Goal: Information Seeking & Learning: Learn about a topic

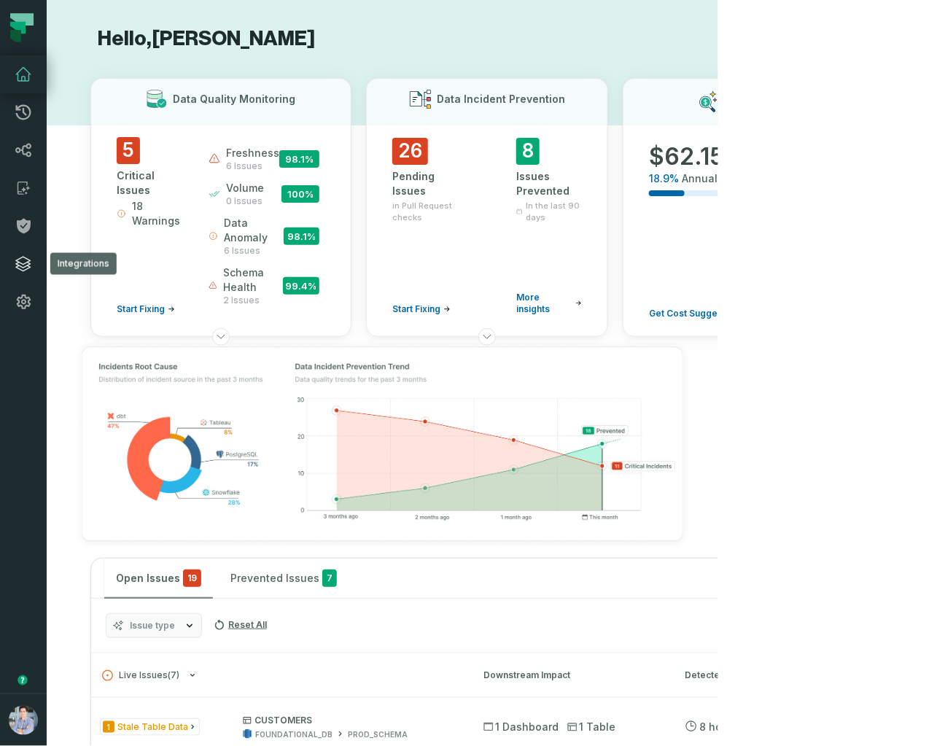
click at [23, 260] on icon at bounding box center [23, 263] width 17 height 17
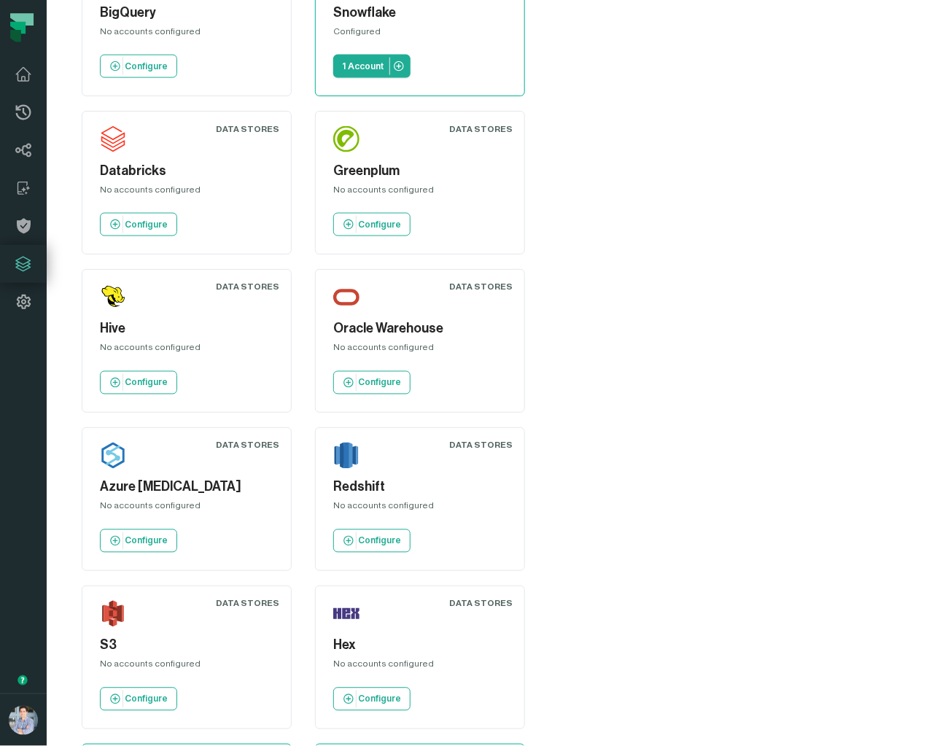
scroll to position [590, 0]
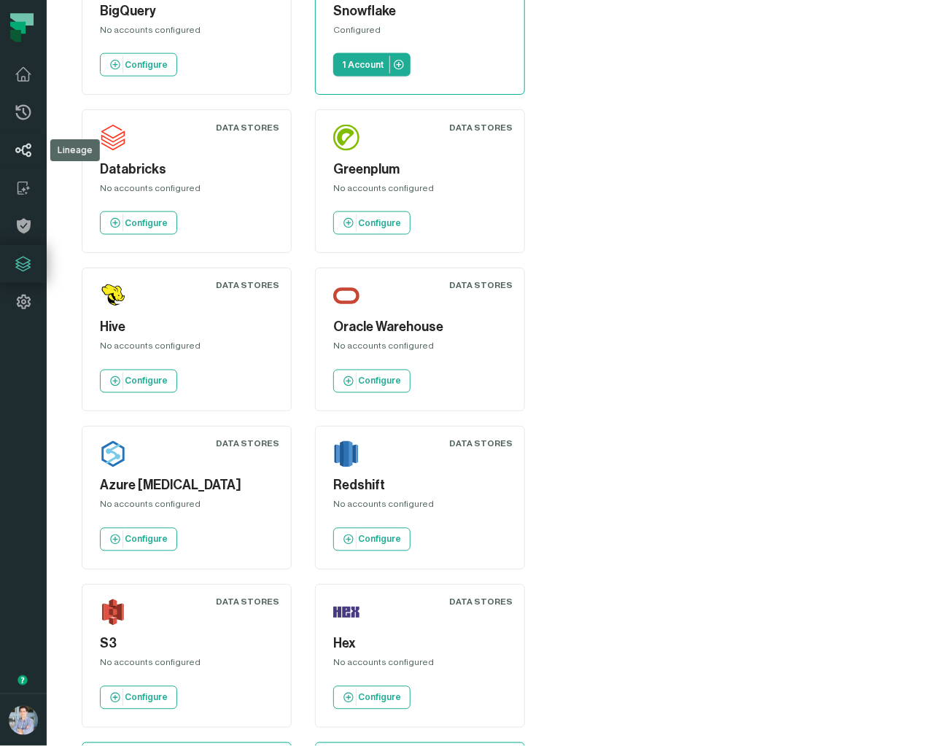
click at [23, 149] on icon at bounding box center [23, 151] width 16 height 14
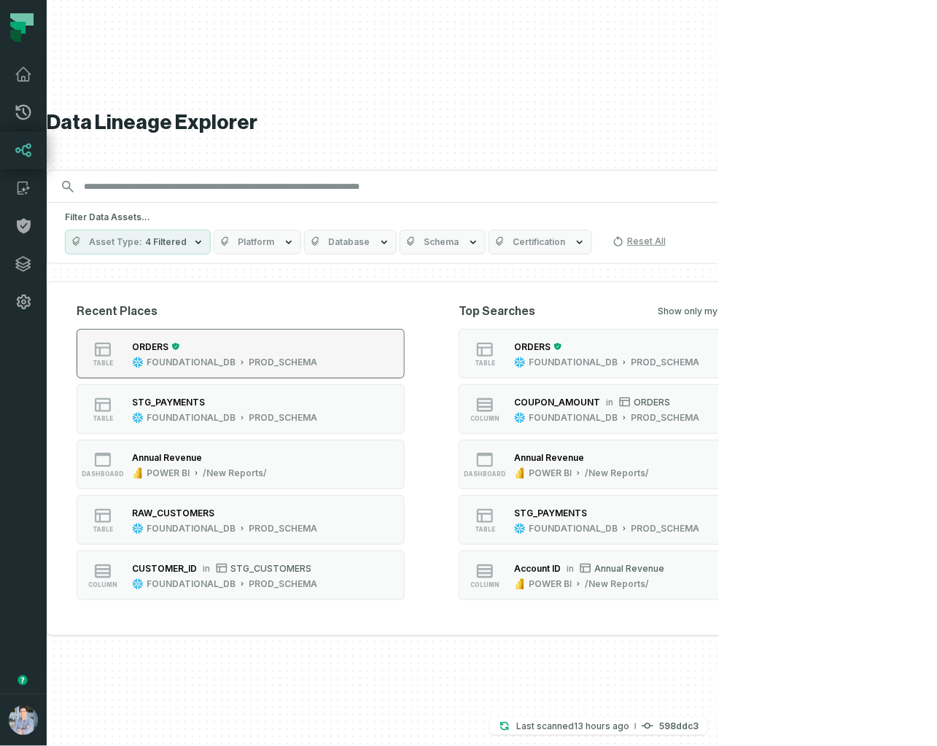
click at [205, 329] on button "table ORDERS FOUNDATIONAL_DB PROD_SCHEMA" at bounding box center [241, 354] width 328 height 50
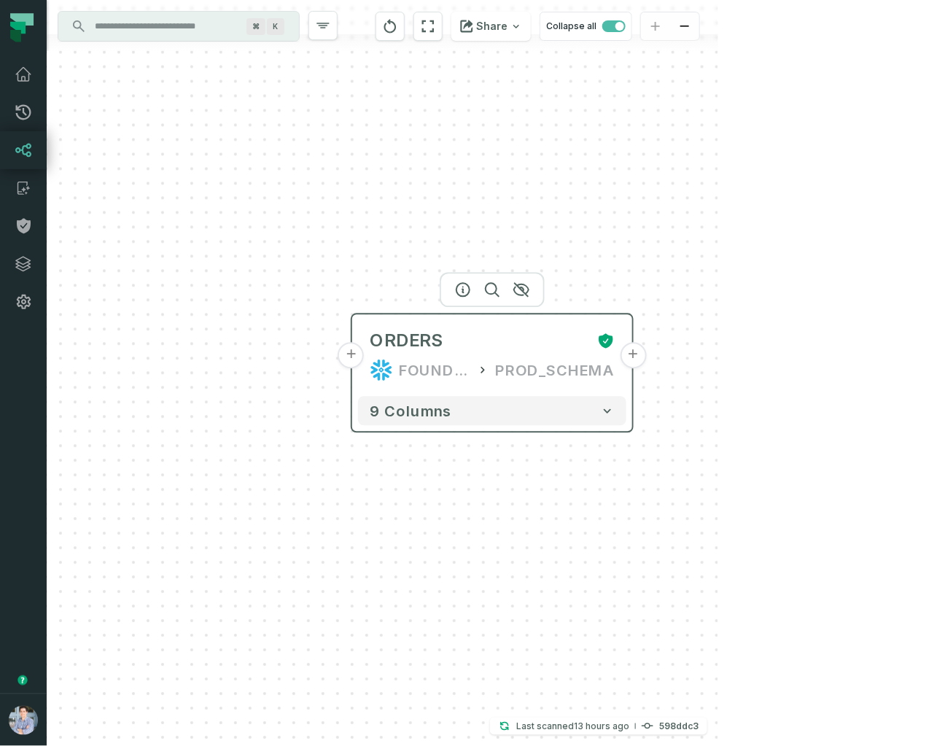
click at [350, 361] on button "+" at bounding box center [351, 356] width 26 height 26
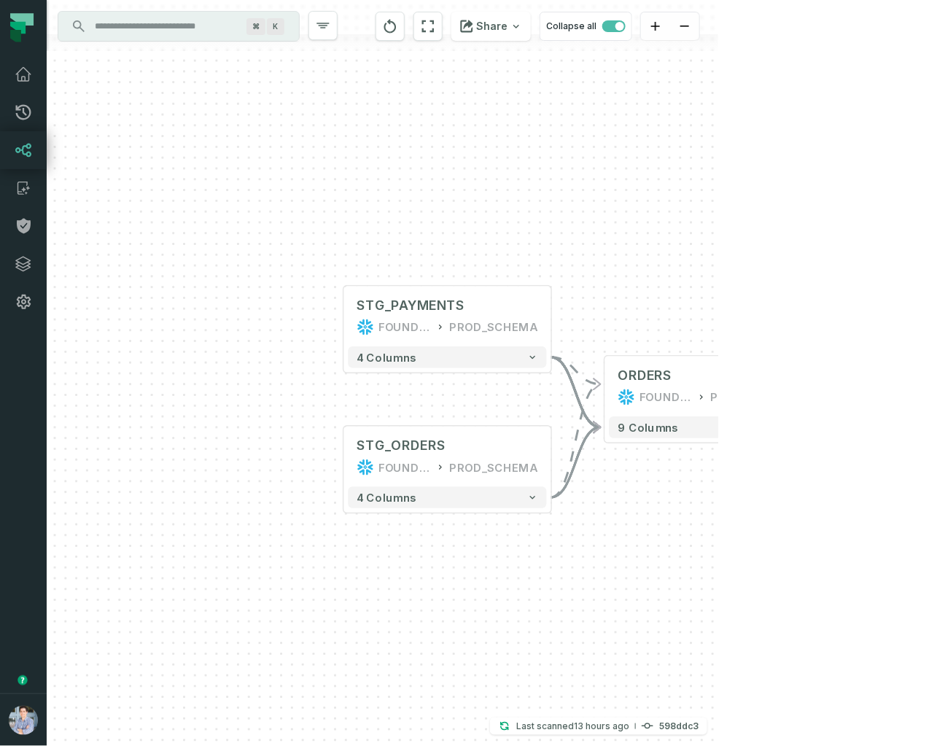
click at [718, 388] on div "+ STG_PAYMENTS FOUNDATIONAL_DB PROD_SCHEMA + 4 columns + STG_ORDERS FOUNDATIONA…" at bounding box center [382, 373] width 671 height 746
click at [813, 387] on button "+" at bounding box center [813, 387] width 20 height 20
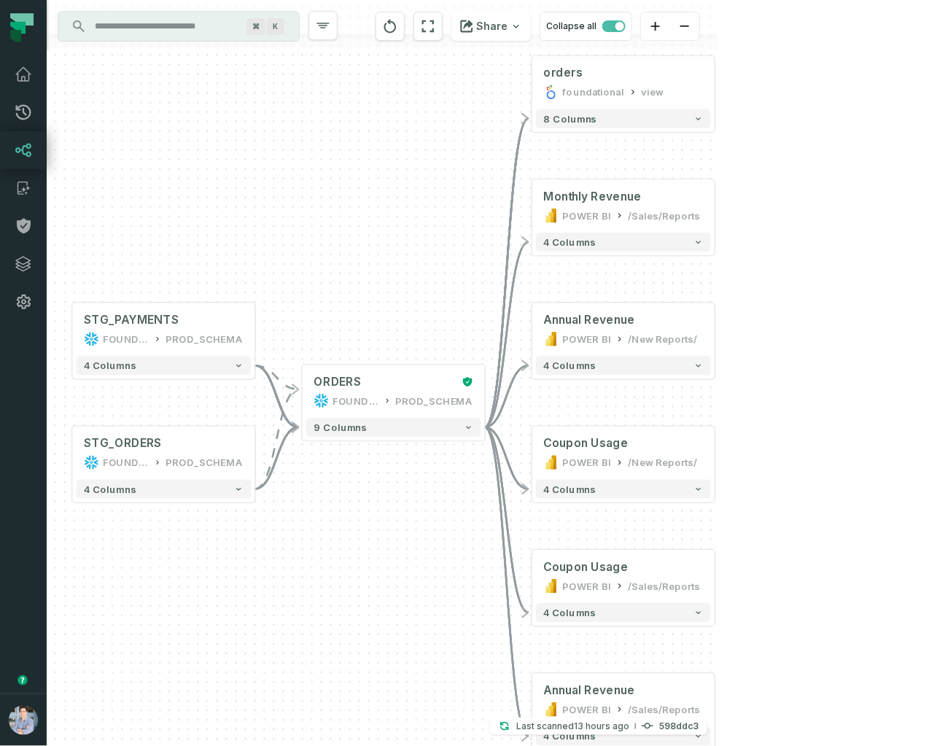
drag, startPoint x: 207, startPoint y: 305, endPoint x: 432, endPoint y: 246, distance: 232.7
click at [387, 254] on div "+ orders foundational view + 8 columns + Monthly Revenue POWER BI /Sales/Report…" at bounding box center [382, 373] width 671 height 746
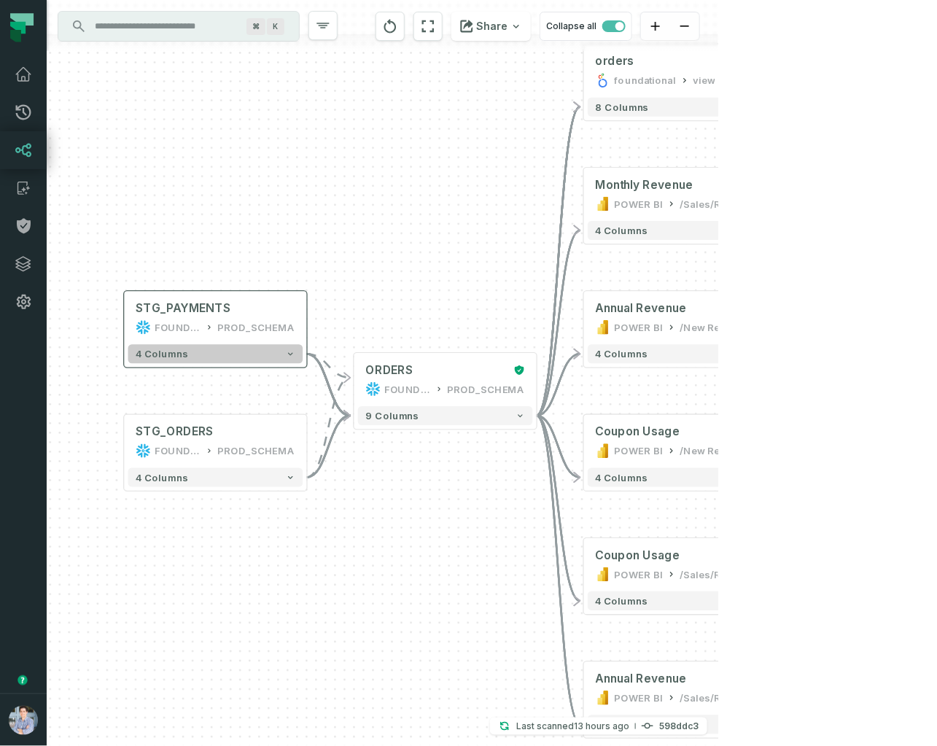
click at [228, 352] on button "4 columns" at bounding box center [215, 353] width 175 height 19
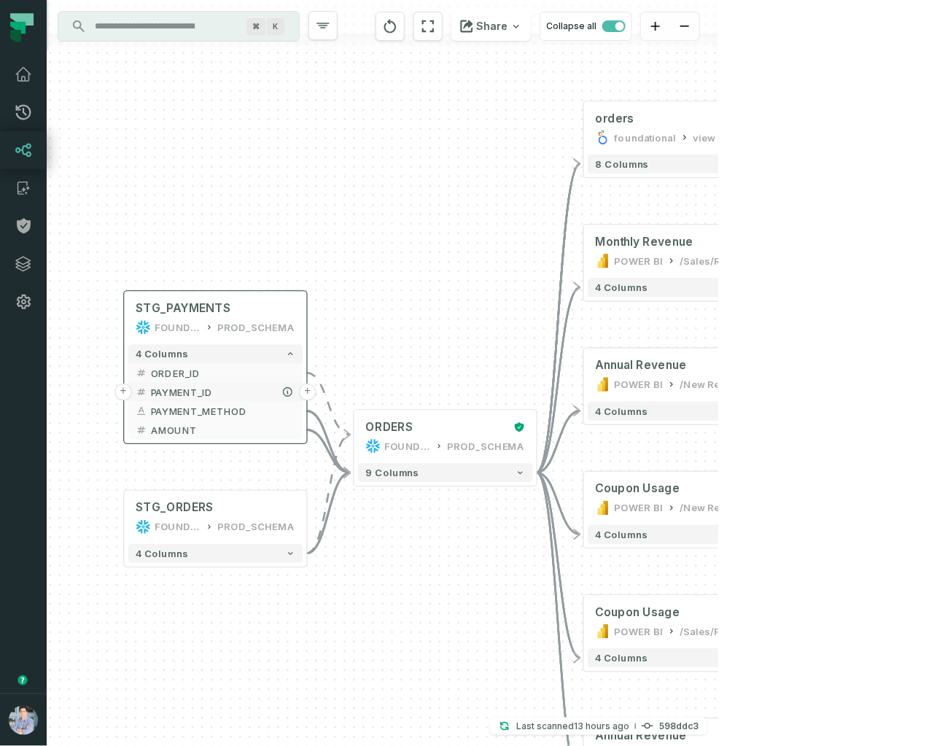
click at [128, 390] on button "+" at bounding box center [122, 391] width 17 height 17
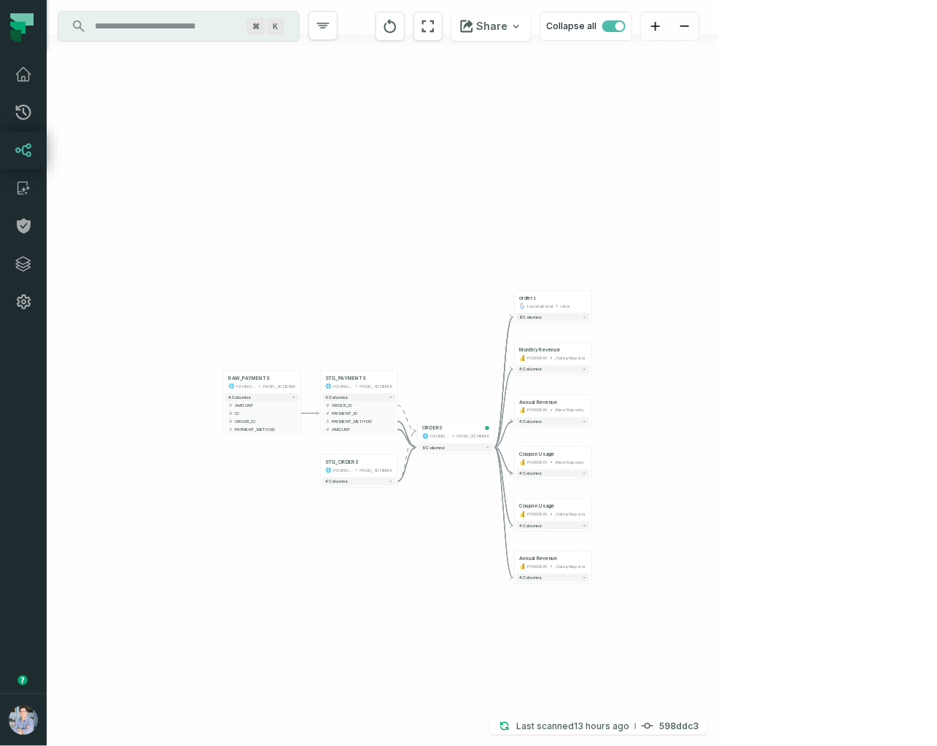
drag, startPoint x: 663, startPoint y: 168, endPoint x: 314, endPoint y: 326, distance: 383.0
click at [314, 326] on div "+ RAW_PAYMENTS FOUNDATIONAL_DB PROD_SCHEMA + 4 columns + AMOUNT + + ID - + ORDE…" at bounding box center [382, 373] width 671 height 746
click at [582, 362] on div "Monthly Revenue POWER BI /Sales/Reports" at bounding box center [558, 353] width 74 height 19
click at [624, 30] on span "button" at bounding box center [619, 26] width 9 height 9
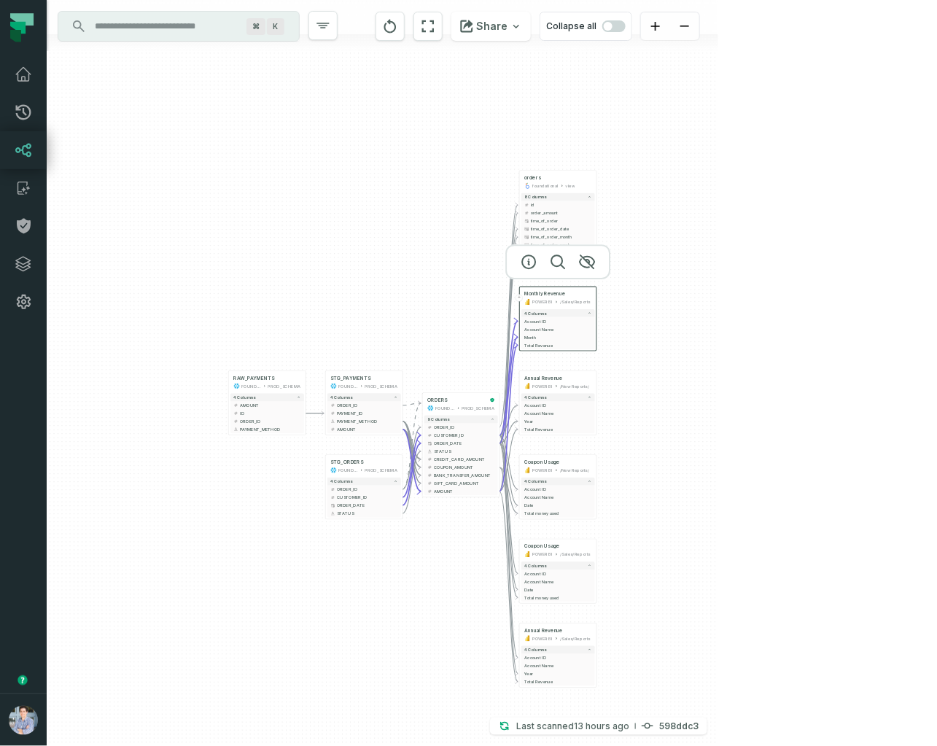
click at [671, 337] on div "+ RAW_PAYMENTS FOUNDATIONAL_DB PROD_SCHEMA + 4 columns + AMOUNT + + ID - + ORDE…" at bounding box center [382, 373] width 671 height 746
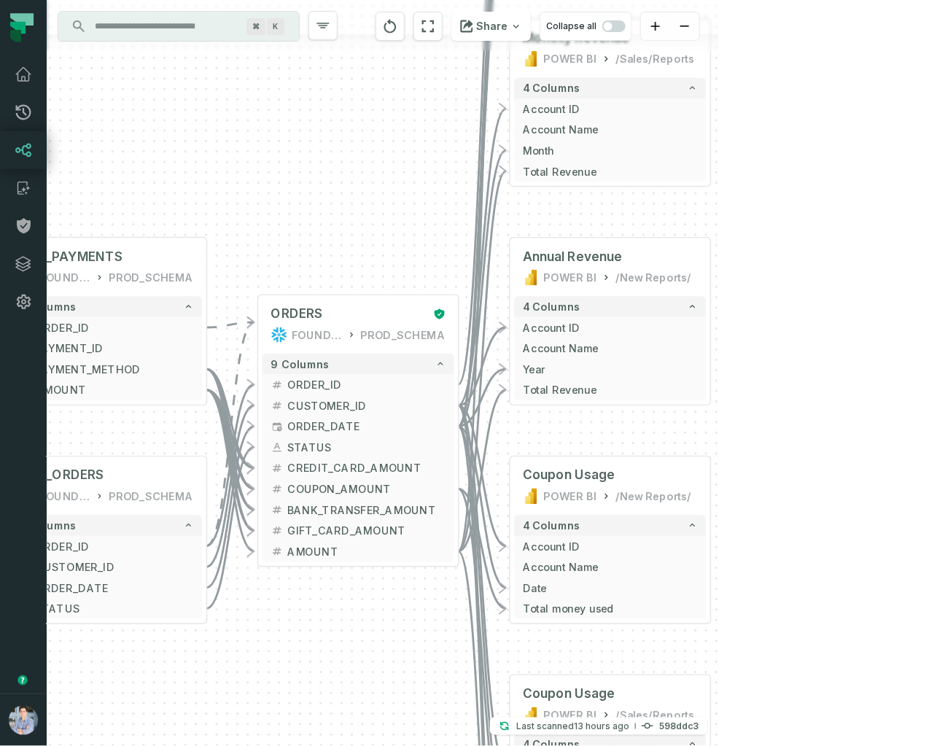
drag, startPoint x: 612, startPoint y: 384, endPoint x: 757, endPoint y: 259, distance: 190.7
click at [718, 259] on div "+ RAW_PAYMENTS FOUNDATIONAL_DB PROD_SCHEMA + 4 columns + AMOUNT + + ID - + ORDE…" at bounding box center [382, 373] width 671 height 746
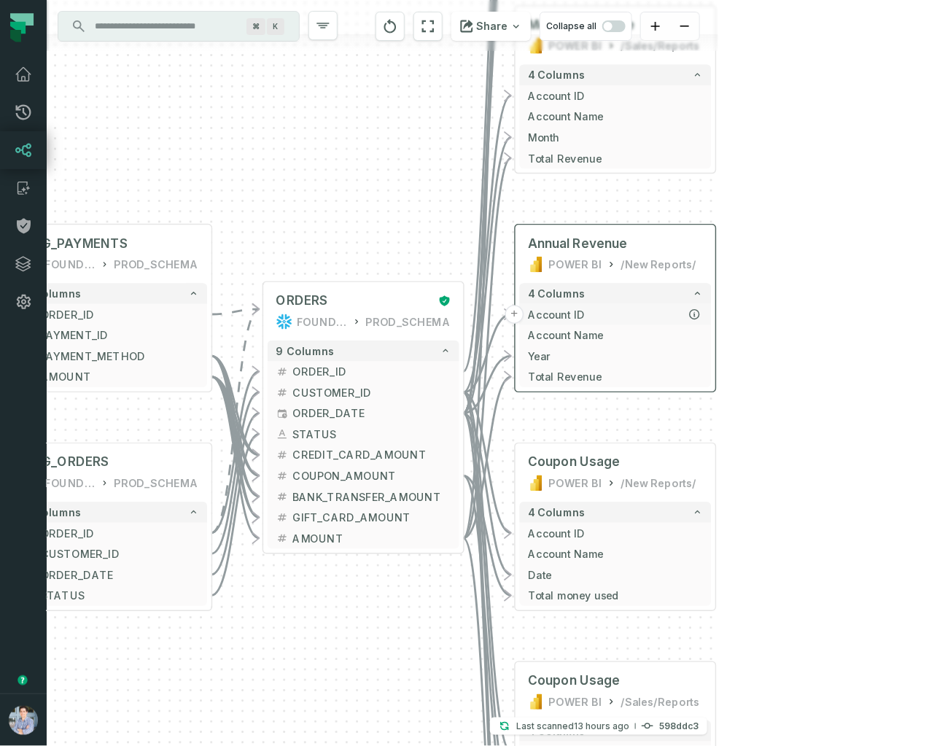
click at [620, 315] on span "Account ID" at bounding box center [615, 314] width 175 height 15
click at [620, 315] on span "Account ID" at bounding box center [614, 315] width 175 height 15
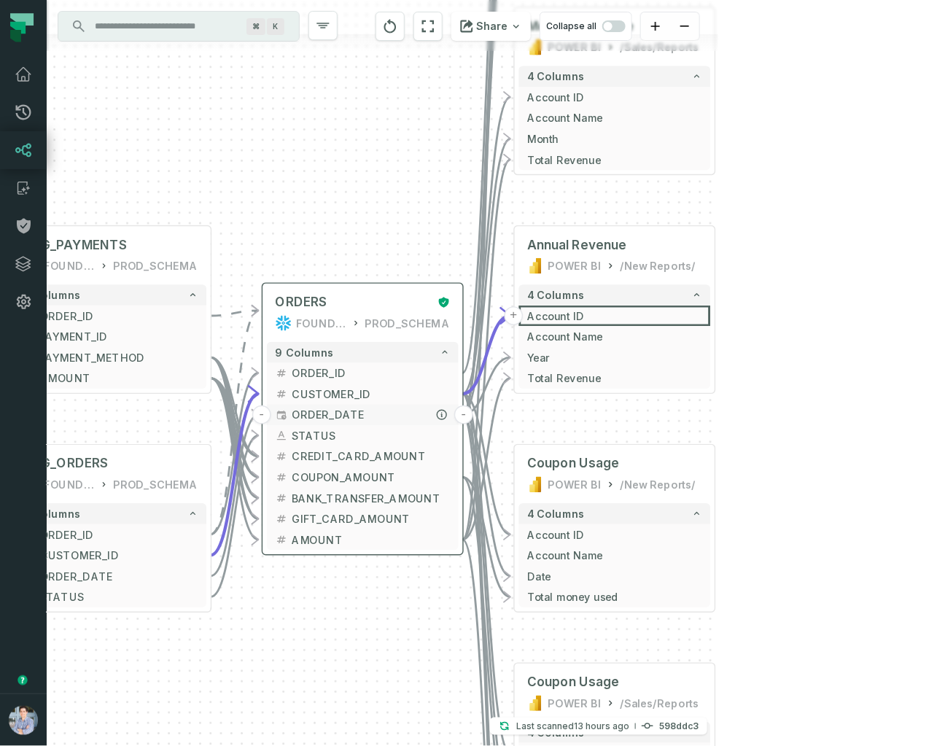
click at [398, 410] on span "ORDER_DATE" at bounding box center [371, 414] width 158 height 15
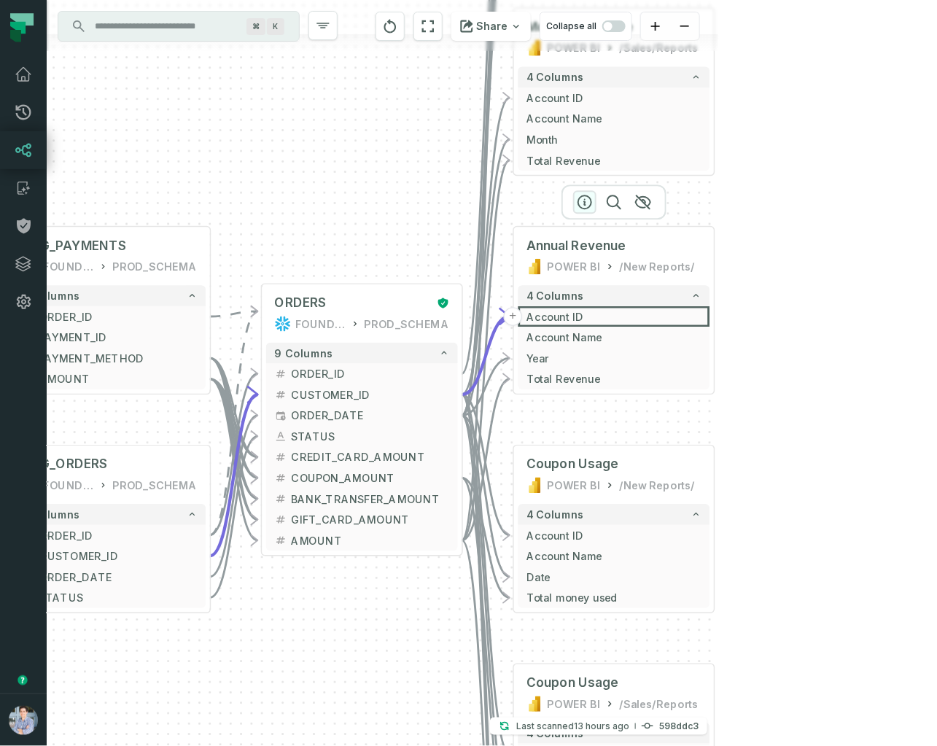
click at [587, 201] on icon "button" at bounding box center [584, 201] width 17 height 17
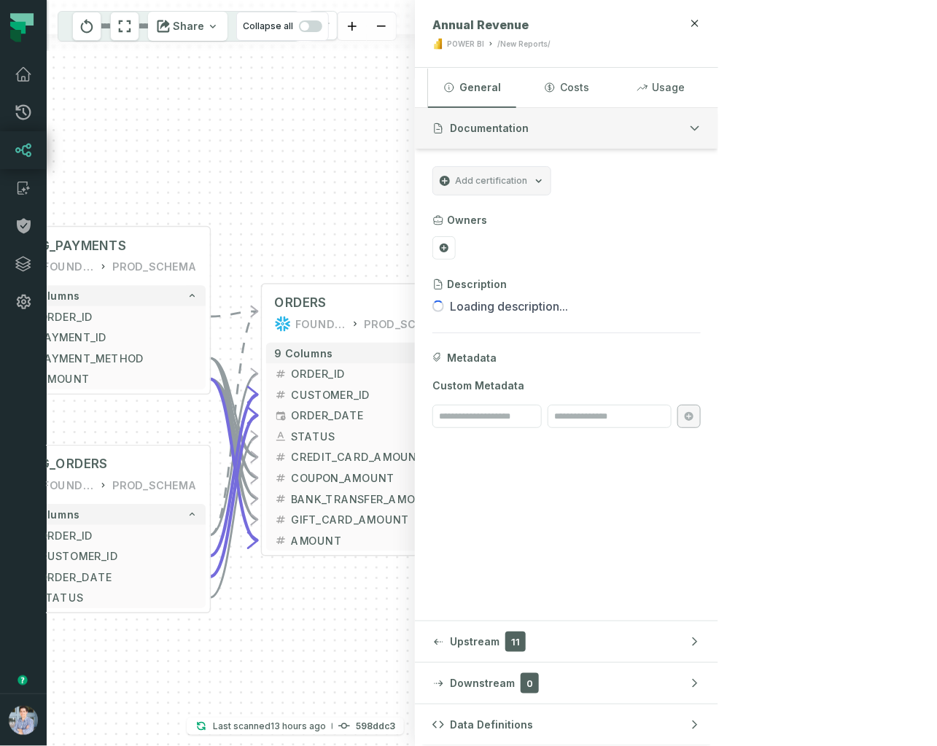
click at [528, 124] on span "Documentation" at bounding box center [489, 128] width 79 height 15
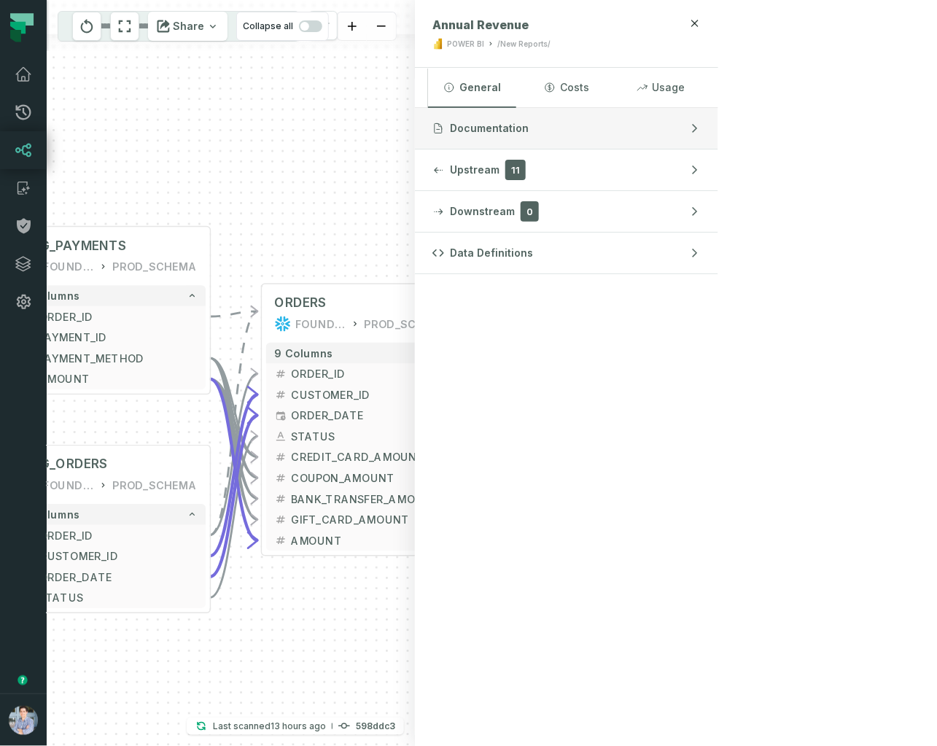
click at [528, 124] on span "Documentation" at bounding box center [489, 128] width 79 height 15
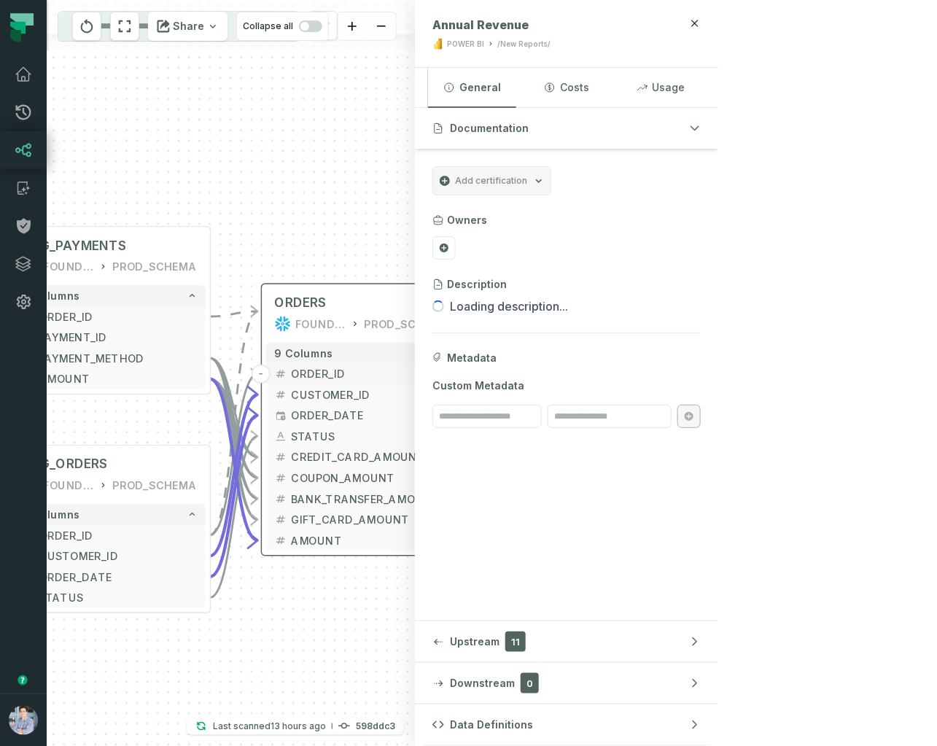
click at [372, 367] on button "ORDER_ID" at bounding box center [362, 373] width 192 height 21
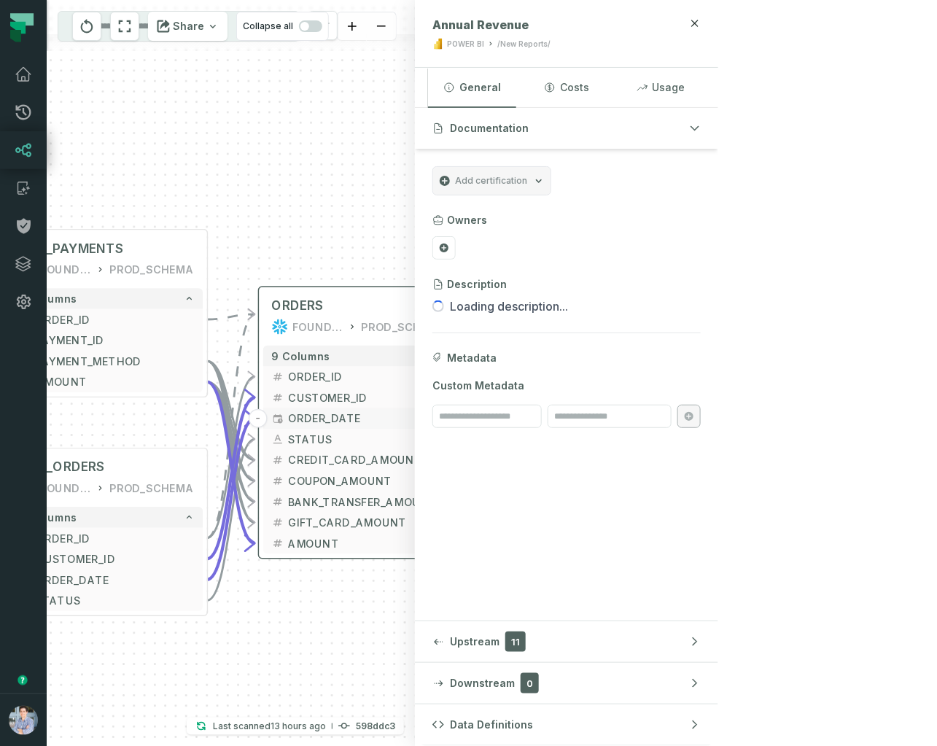
click at [340, 414] on span "ORDER_DATE" at bounding box center [367, 417] width 158 height 15
click at [345, 299] on div "ORDERS" at bounding box center [348, 305] width 154 height 17
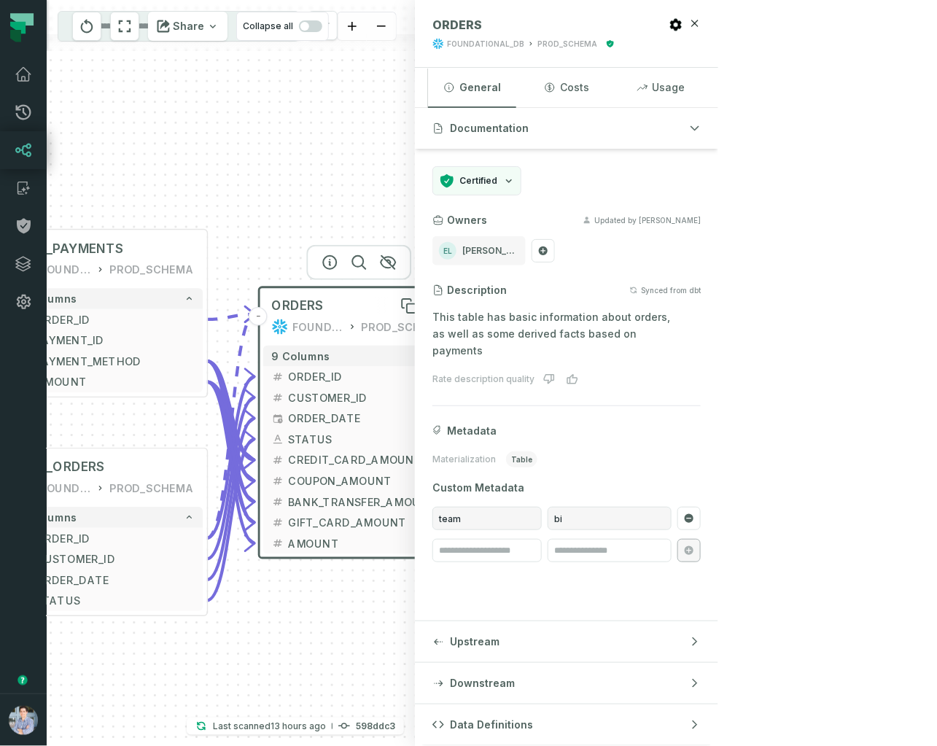
click at [345, 298] on div "ORDERS" at bounding box center [348, 305] width 154 height 17
click at [444, 643] on div "button" at bounding box center [438, 642] width 12 height 12
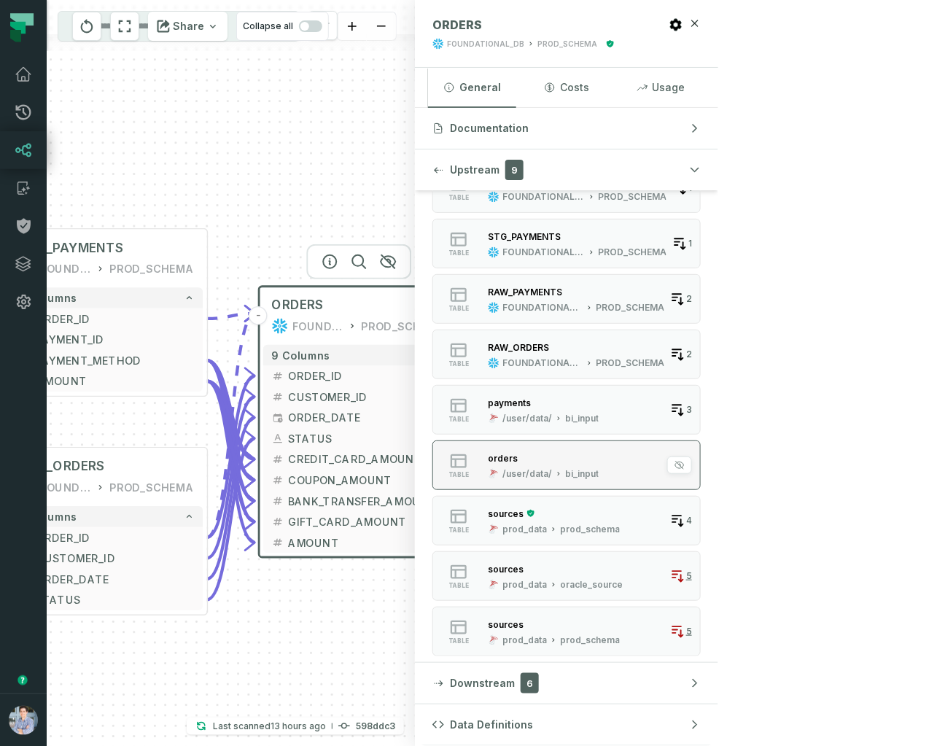
scroll to position [97, 0]
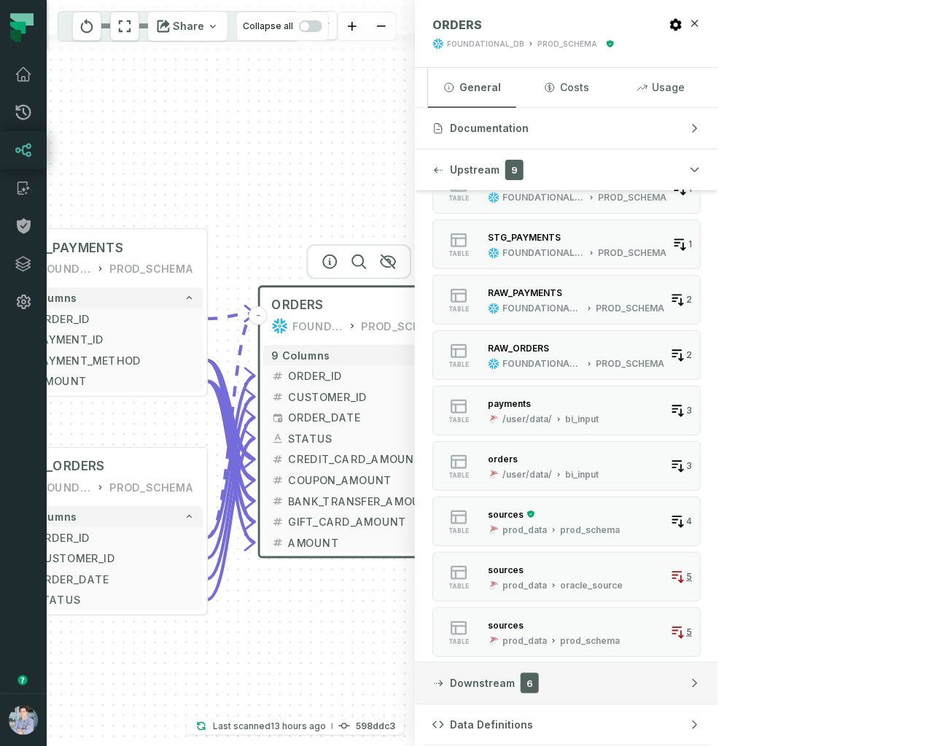
click at [515, 677] on span "Downstream" at bounding box center [482, 683] width 65 height 15
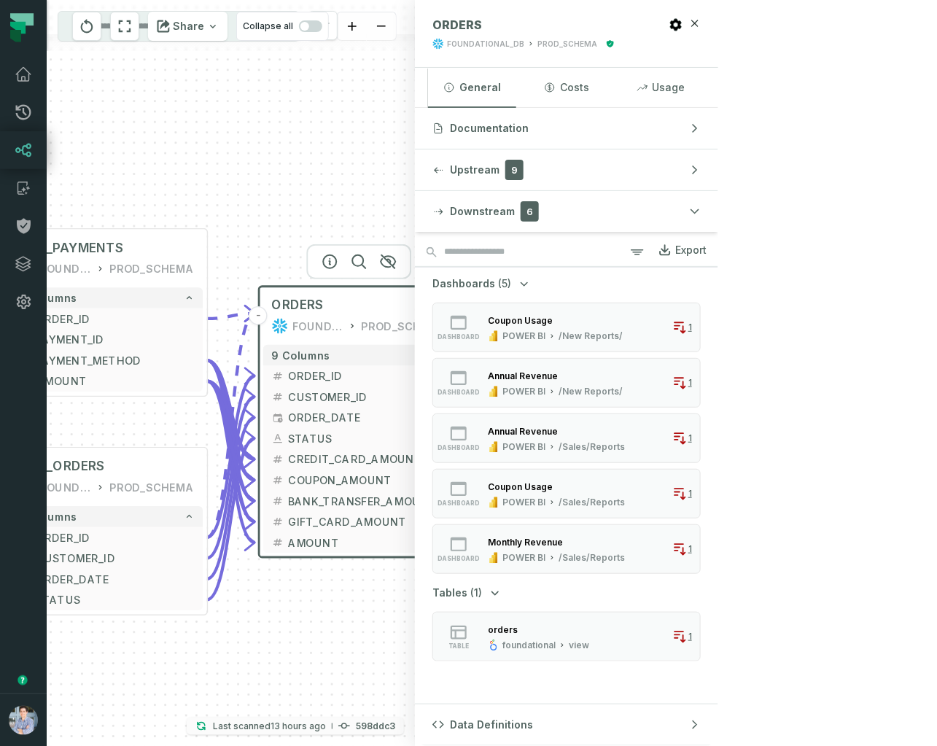
click at [326, 730] on p "Last scanned [DATE] 7:18:08 PM" at bounding box center [269, 726] width 113 height 15
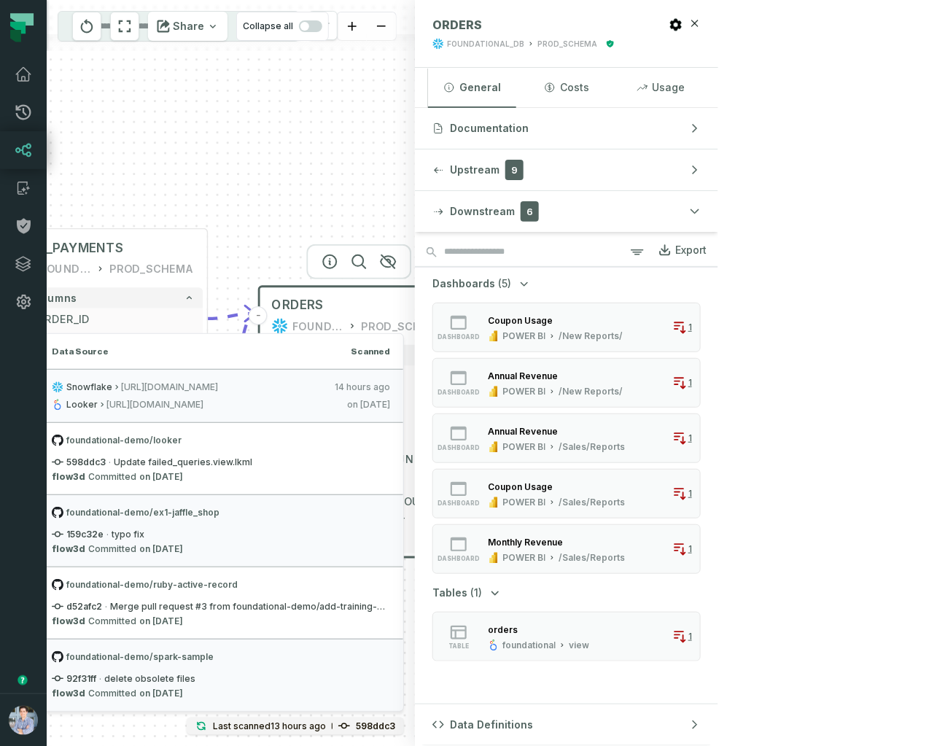
click at [261, 168] on div "+ RAW_PAYMENTS FOUNDATIONAL_DB PROD_SCHEMA + 4 columns + AMOUNT + + ID - + ORDE…" at bounding box center [231, 373] width 368 height 746
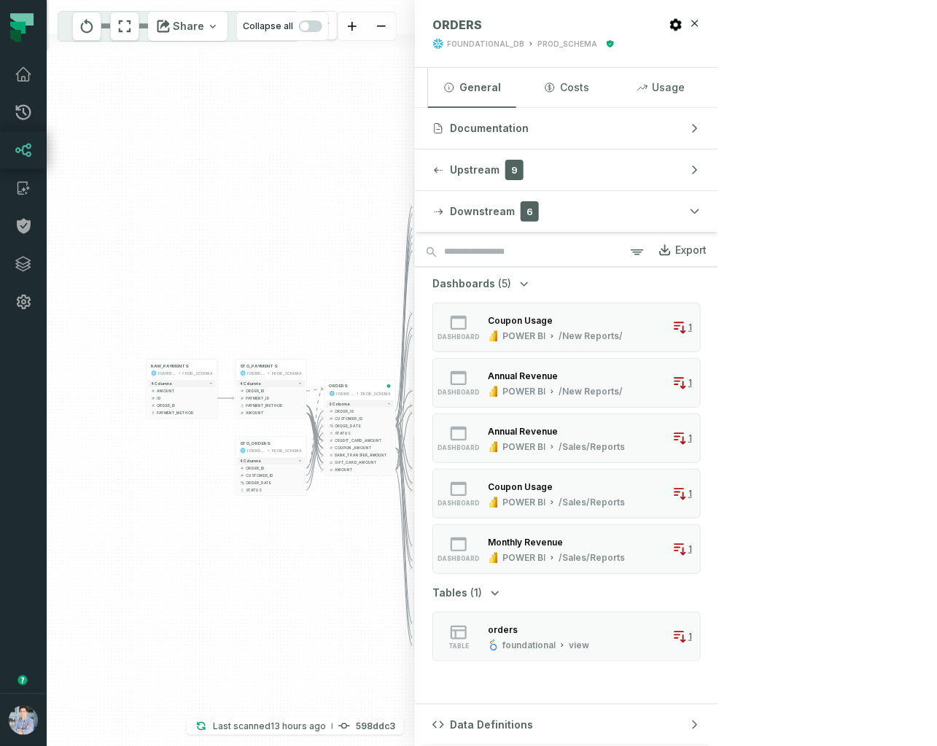
drag, startPoint x: 290, startPoint y: 364, endPoint x: 310, endPoint y: 282, distance: 84.7
click at [309, 282] on div "+ RAW_PAYMENTS FOUNDATIONAL_DB PROD_SCHEMA + 4 columns + AMOUNT + + ID - + ORDE…" at bounding box center [231, 373] width 368 height 746
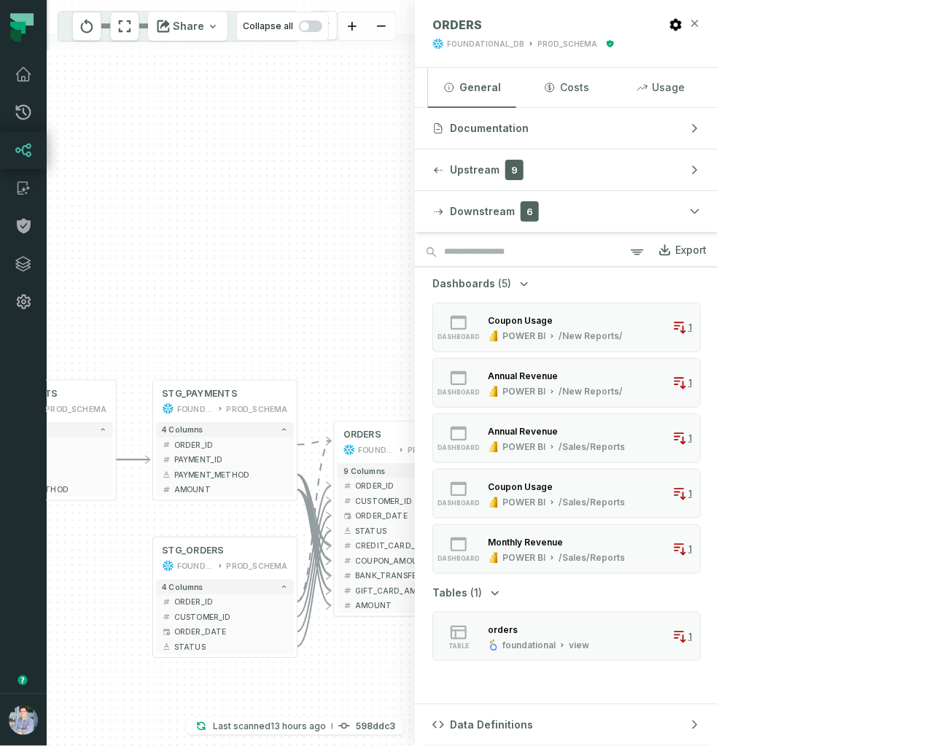
click at [698, 23] on icon "button" at bounding box center [695, 23] width 7 height 7
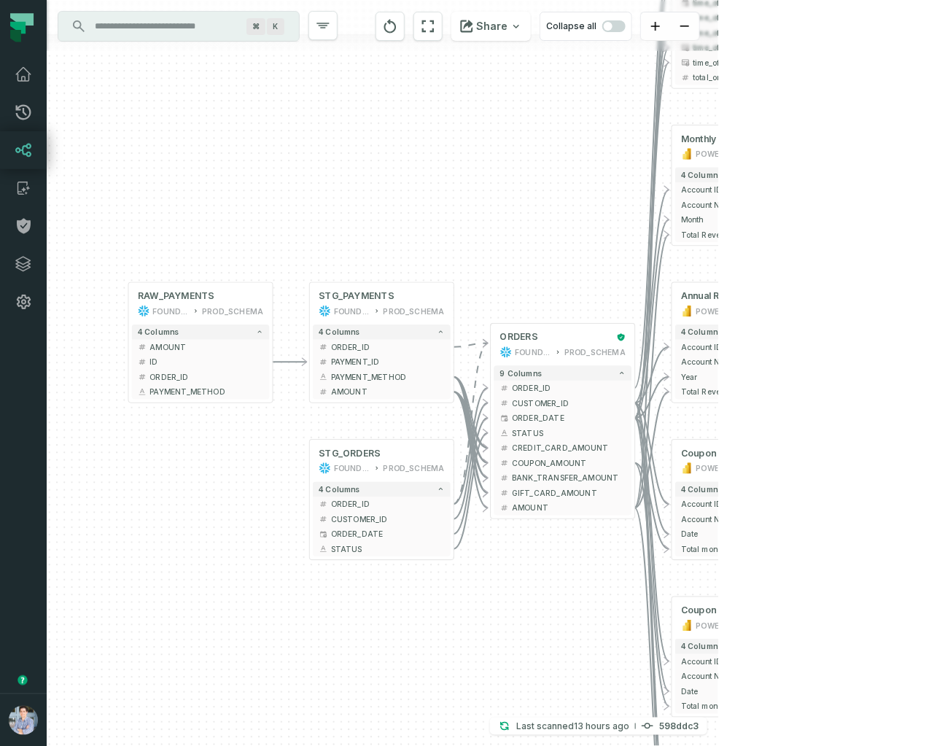
drag, startPoint x: 359, startPoint y: 273, endPoint x: 506, endPoint y: 170, distance: 179.6
click at [506, 170] on div "+ RAW_PAYMENTS FOUNDATIONAL_DB PROD_SCHEMA + 4 columns + AMOUNT + + ID - + ORDE…" at bounding box center [382, 373] width 671 height 746
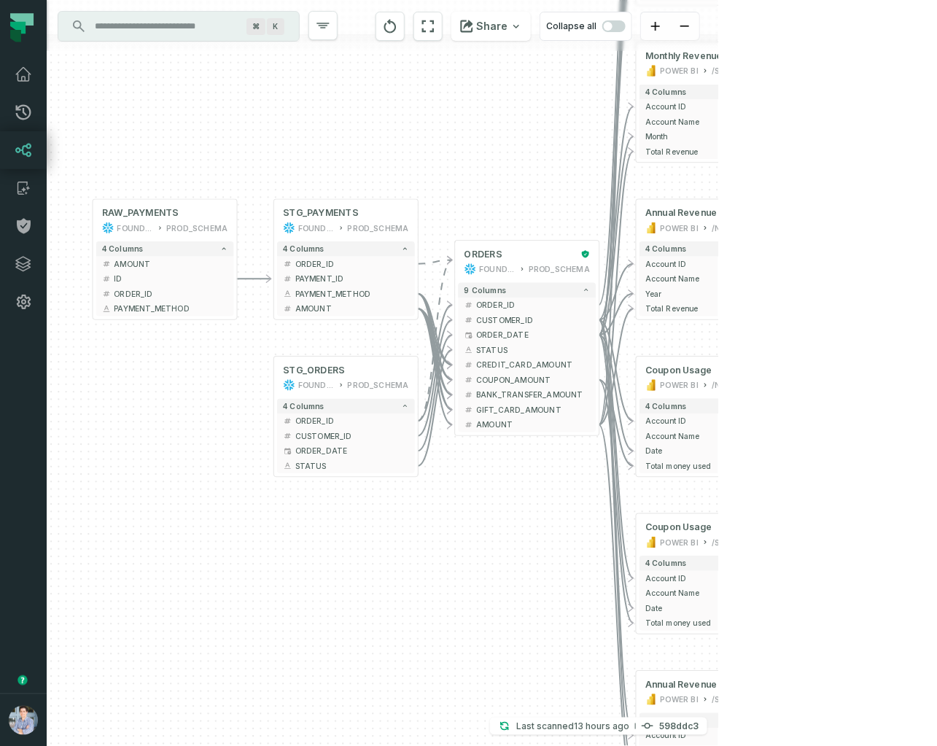
drag, startPoint x: 510, startPoint y: 203, endPoint x: 484, endPoint y: 125, distance: 82.3
click at [484, 125] on div "+ RAW_PAYMENTS FOUNDATIONAL_DB PROD_SCHEMA + 4 columns + AMOUNT + + ID - + ORDE…" at bounding box center [382, 373] width 671 height 746
click at [274, 422] on button "+" at bounding box center [273, 420] width 13 height 13
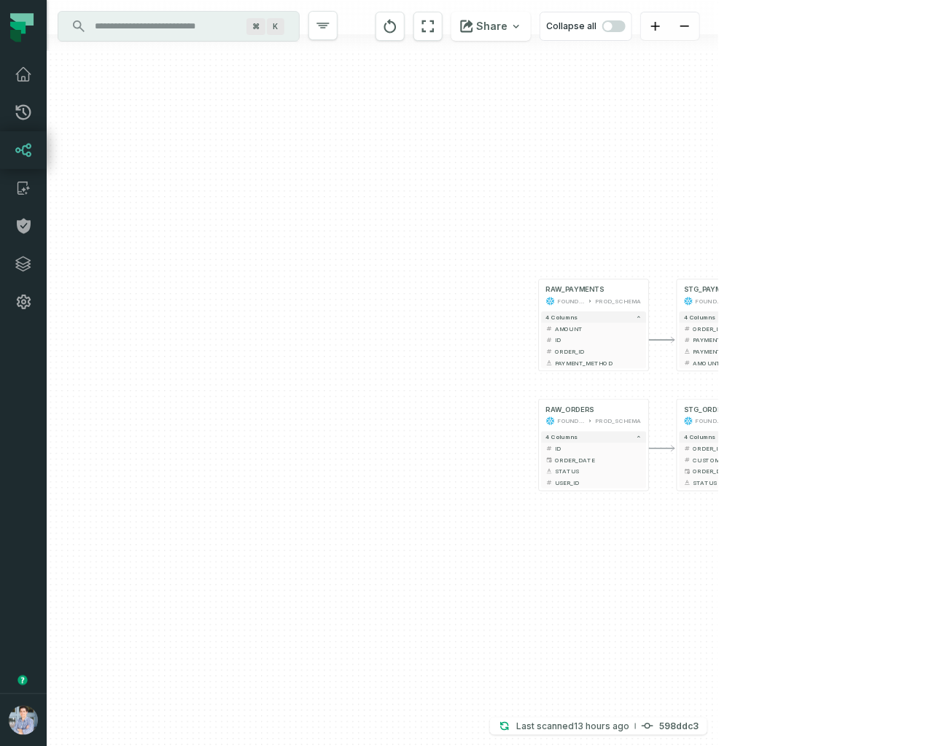
drag, startPoint x: 659, startPoint y: 442, endPoint x: 423, endPoint y: 474, distance: 237.5
click at [423, 473] on div "+ RAW_ORDERS FOUNDATIONAL_DB PROD_SCHEMA + 4 columns + ID - + ORDER_DATE + + ST…" at bounding box center [382, 373] width 671 height 746
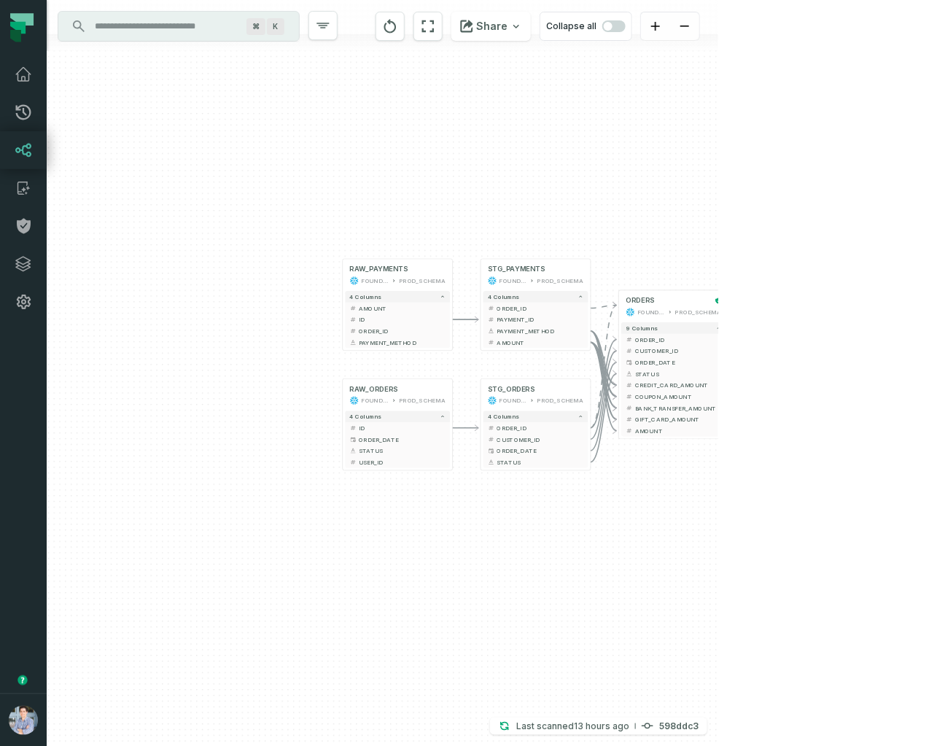
drag, startPoint x: 420, startPoint y: 467, endPoint x: 165, endPoint y: 447, distance: 255.2
click at [165, 447] on div "+ RAW_ORDERS FOUNDATIONAL_DB PROD_SCHEMA + 4 columns + ID - + ORDER_DATE + + ST…" at bounding box center [382, 373] width 671 height 746
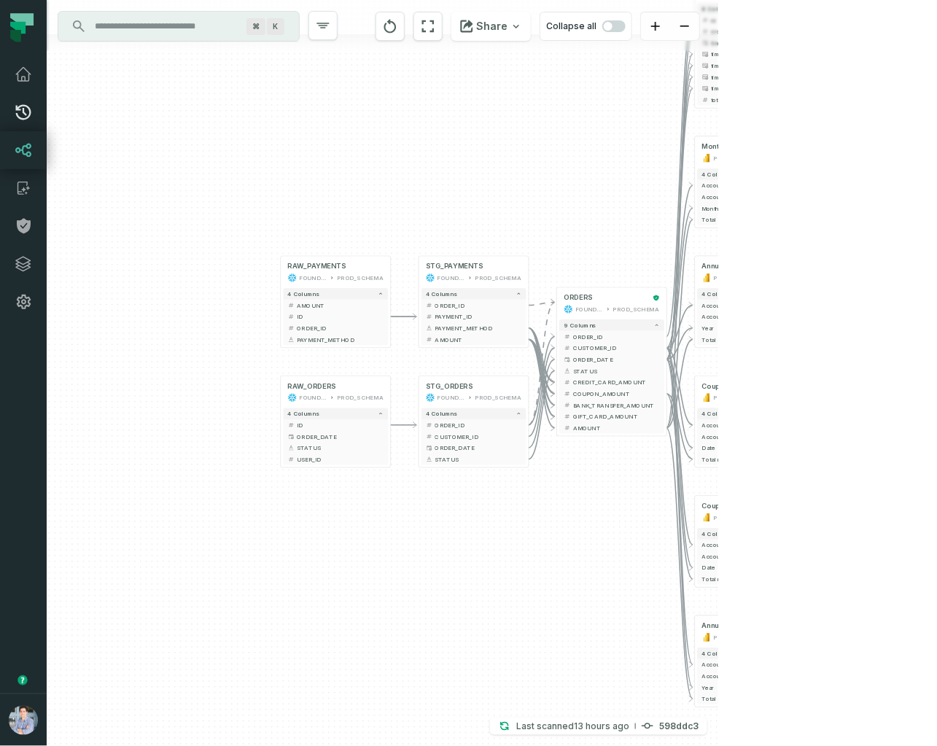
click at [24, 104] on icon at bounding box center [23, 112] width 17 height 17
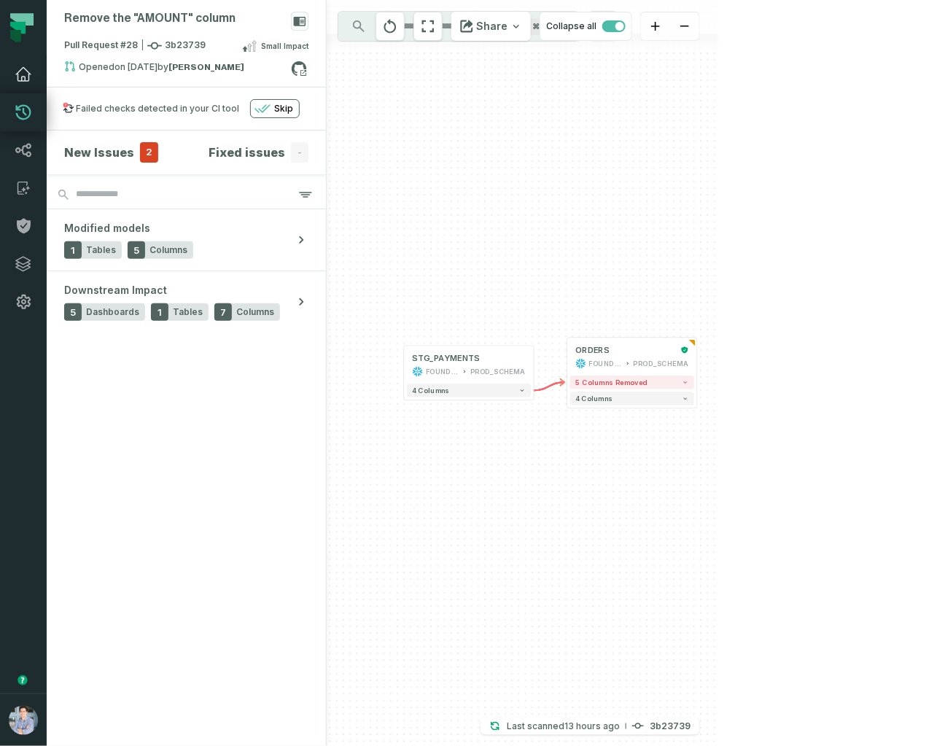
click at [23, 76] on icon at bounding box center [23, 74] width 17 height 17
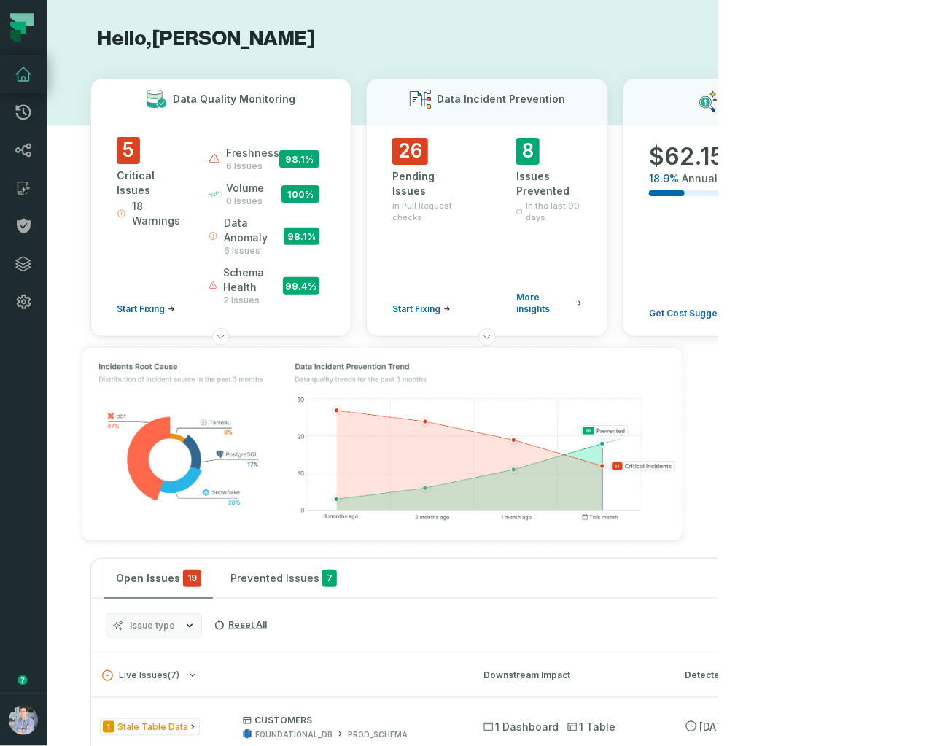
click at [136, 205] on span "18 Warnings" at bounding box center [157, 213] width 50 height 29
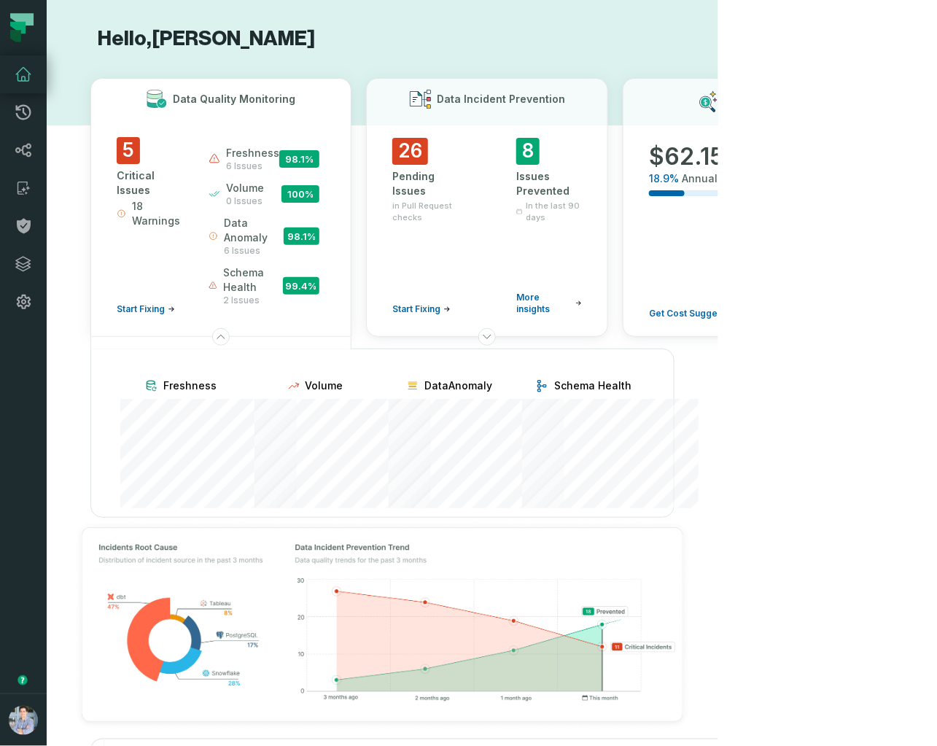
click at [128, 147] on span "5" at bounding box center [128, 150] width 23 height 27
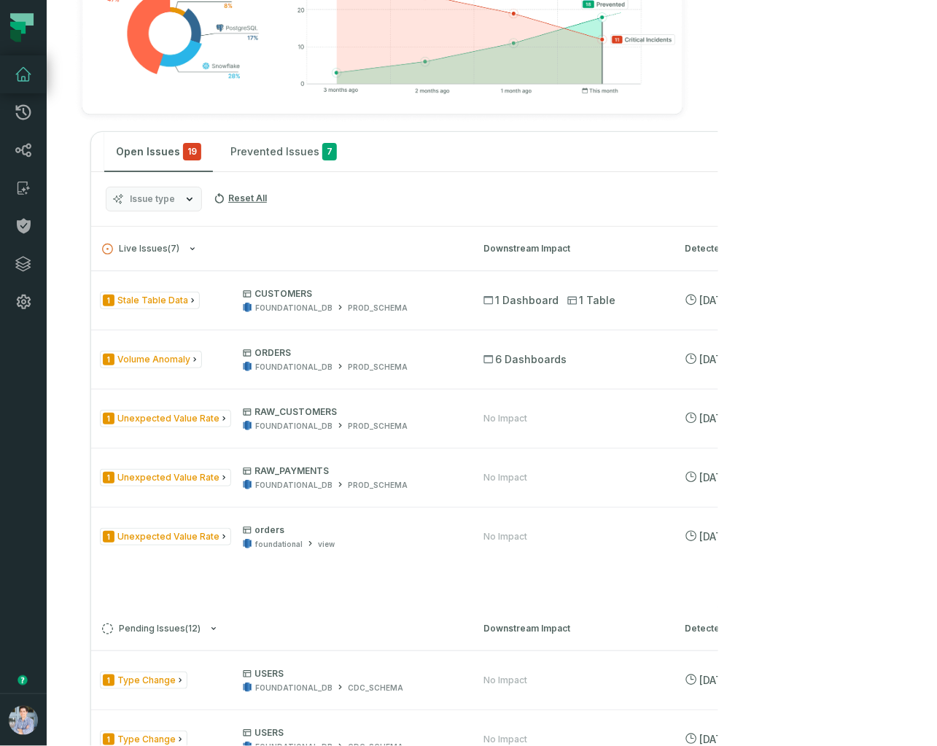
scroll to position [455, 0]
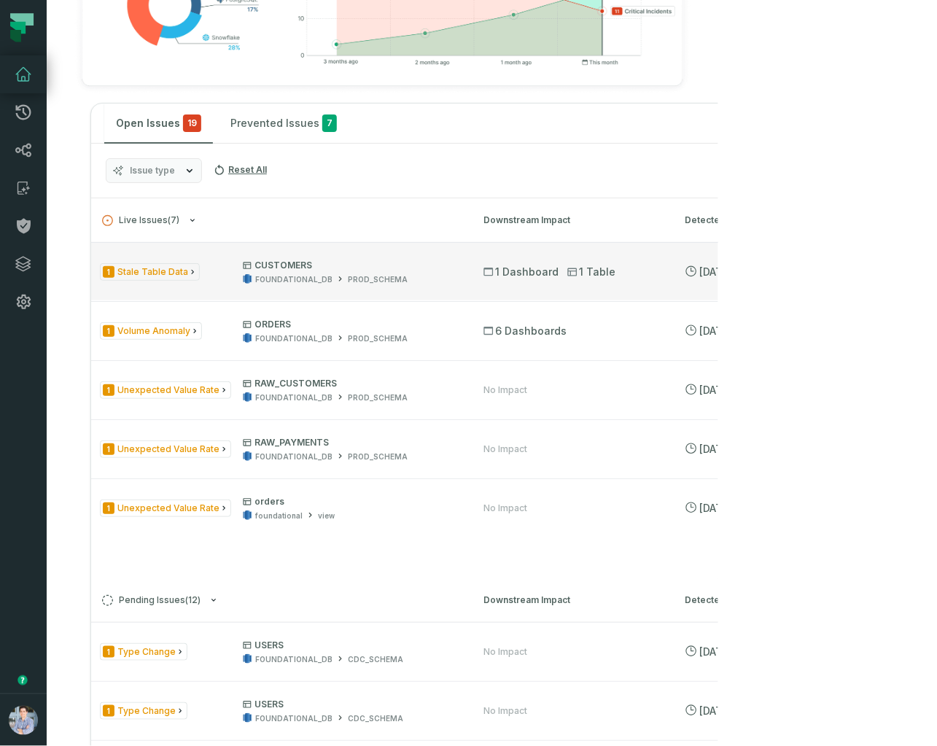
click at [144, 281] on span "1 Stale Table Data" at bounding box center [150, 272] width 100 height 18
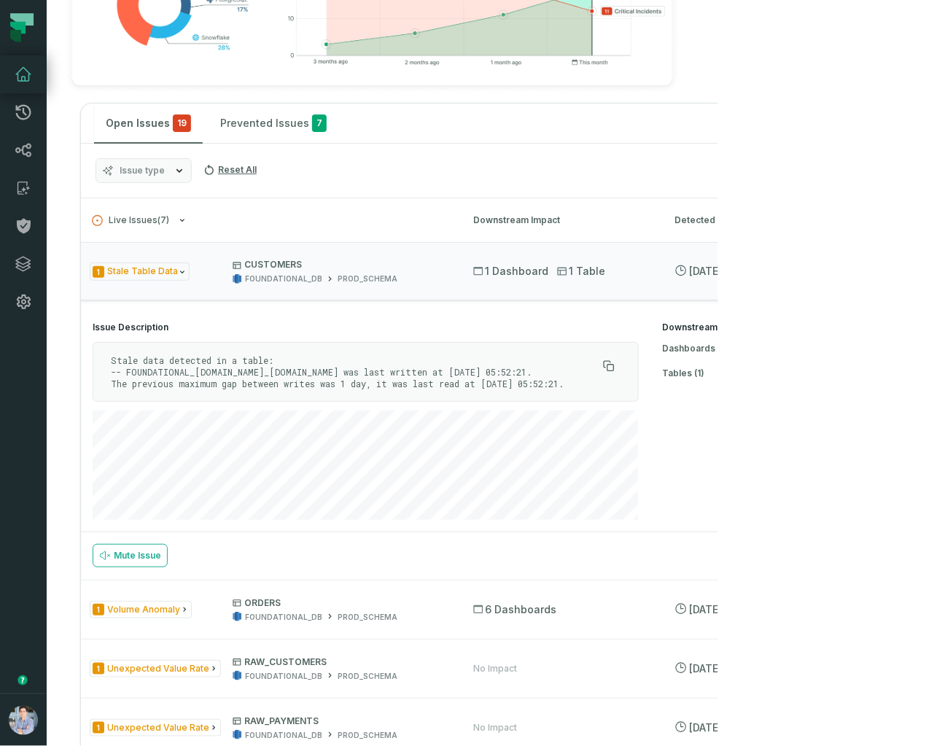
scroll to position [0, 5]
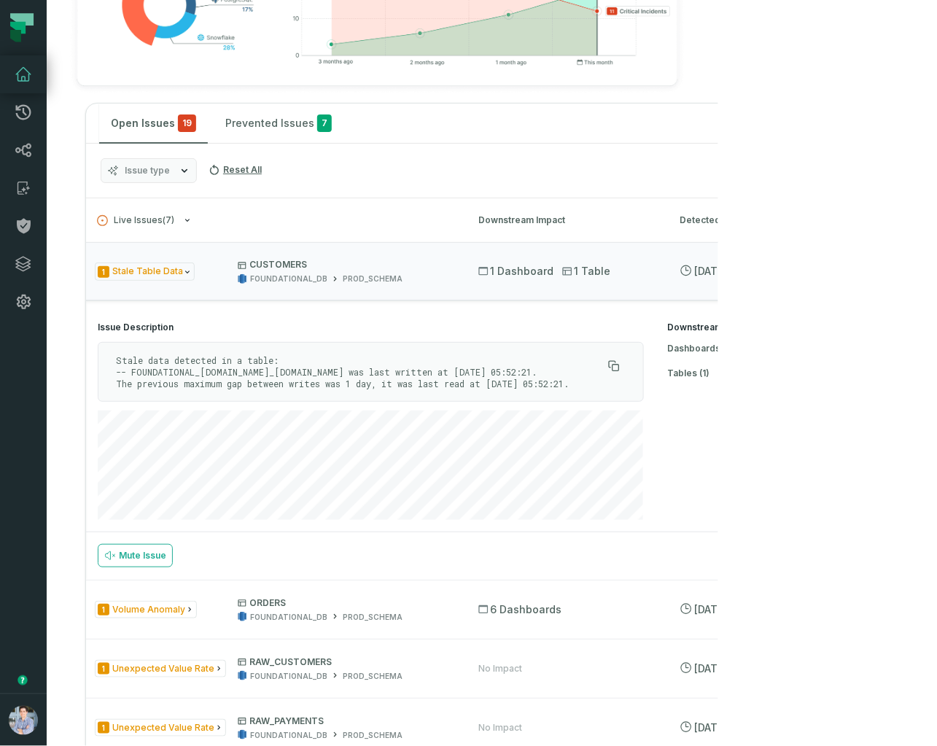
click at [895, 567] on link "Explore Live Lineage" at bounding box center [920, 555] width 129 height 23
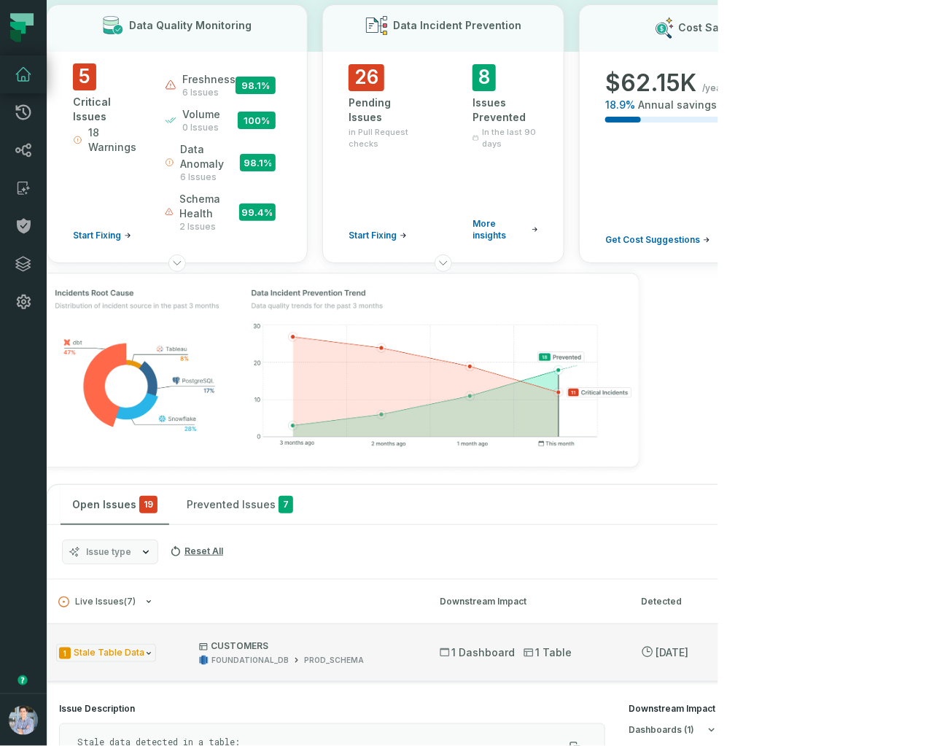
scroll to position [0, 0]
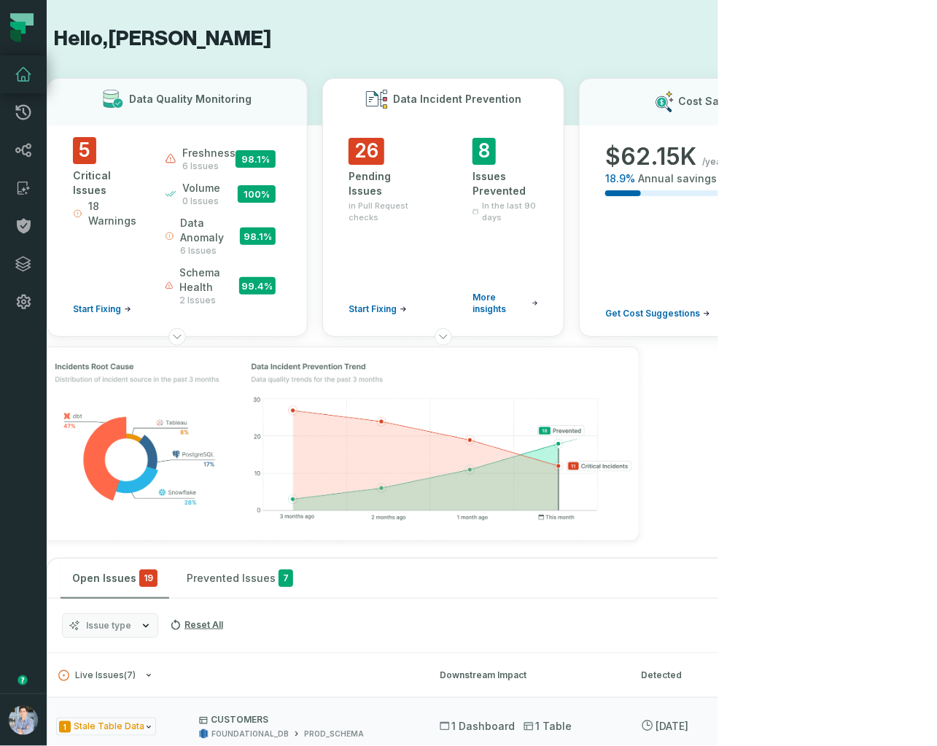
click at [372, 147] on span "26" at bounding box center [366, 151] width 36 height 27
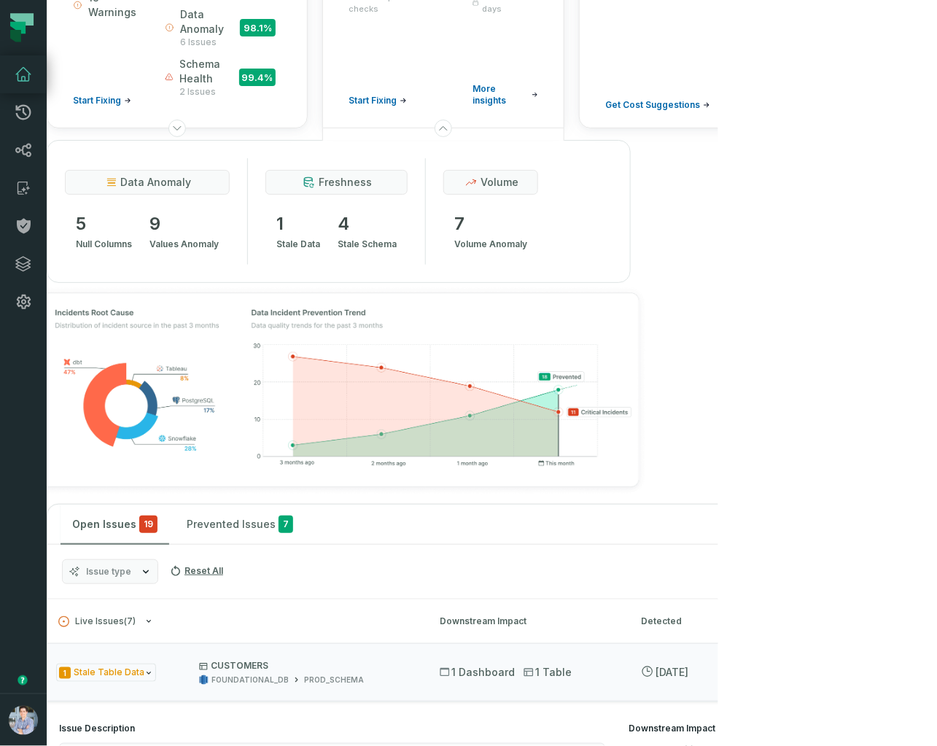
scroll to position [399, 0]
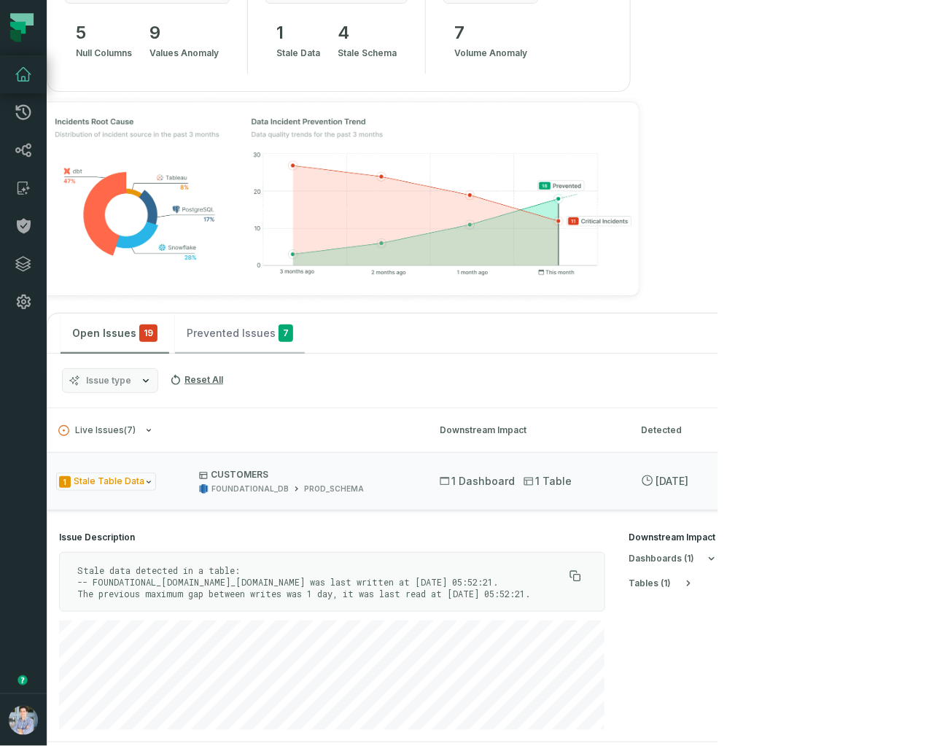
click at [202, 353] on button "Prevented Issues 7" at bounding box center [240, 332] width 130 height 39
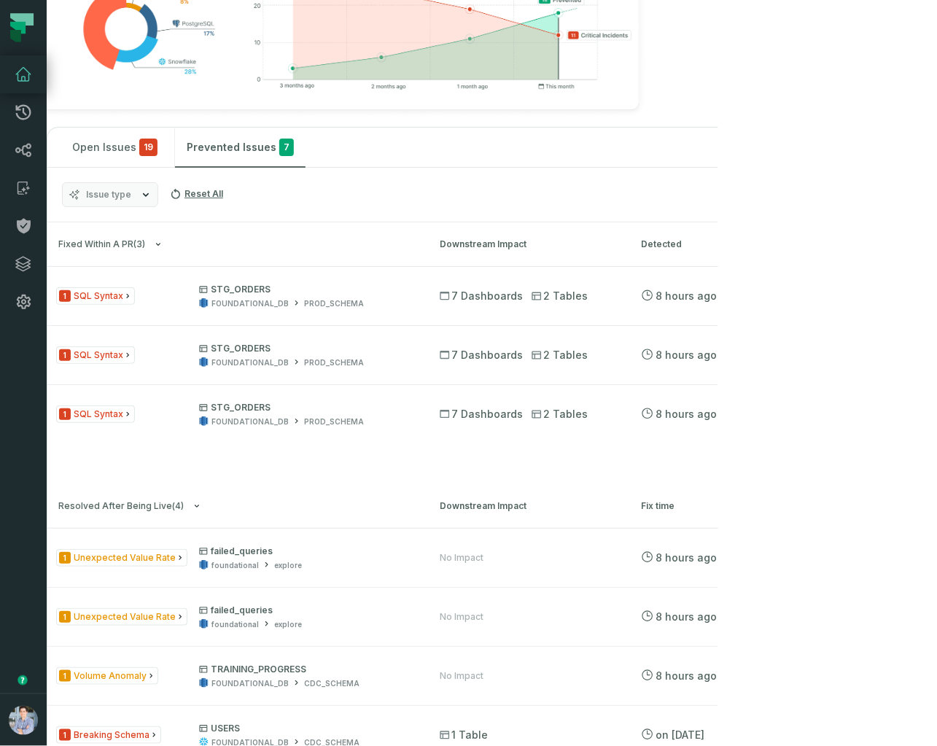
scroll to position [587, 0]
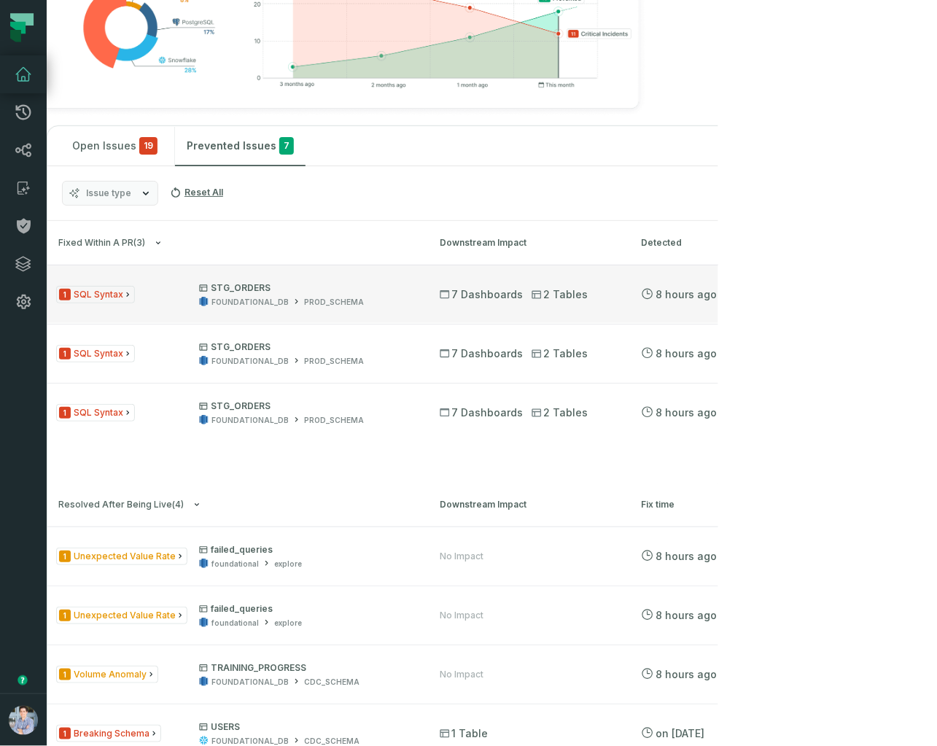
click at [98, 304] on span "1 SQL Syntax" at bounding box center [95, 295] width 79 height 18
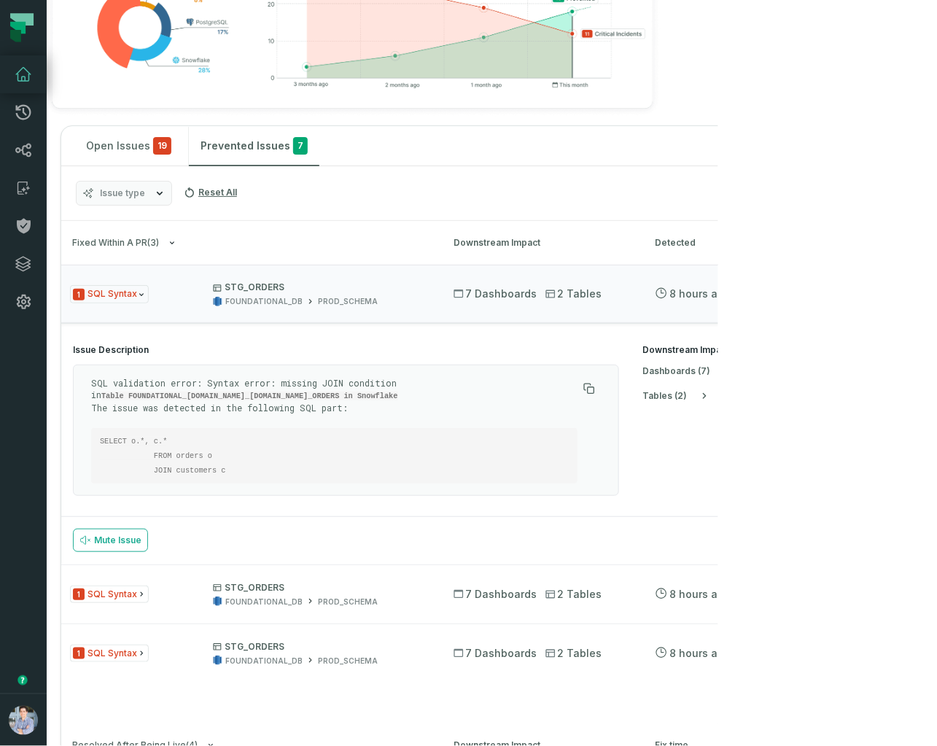
scroll to position [0, 32]
click at [250, 483] on pre "SELECT o.*, c.* FROM orders o JOIN customers c" at bounding box center [332, 455] width 486 height 55
click at [705, 377] on button "dashboard s ( 7 )" at bounding box center [685, 371] width 91 height 12
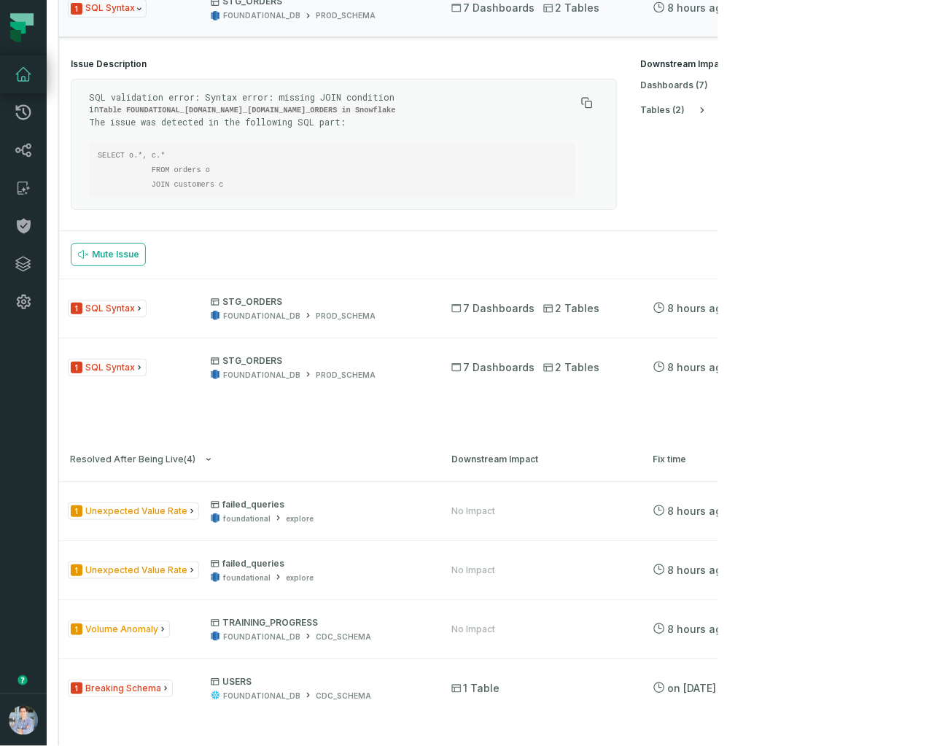
scroll to position [996, 0]
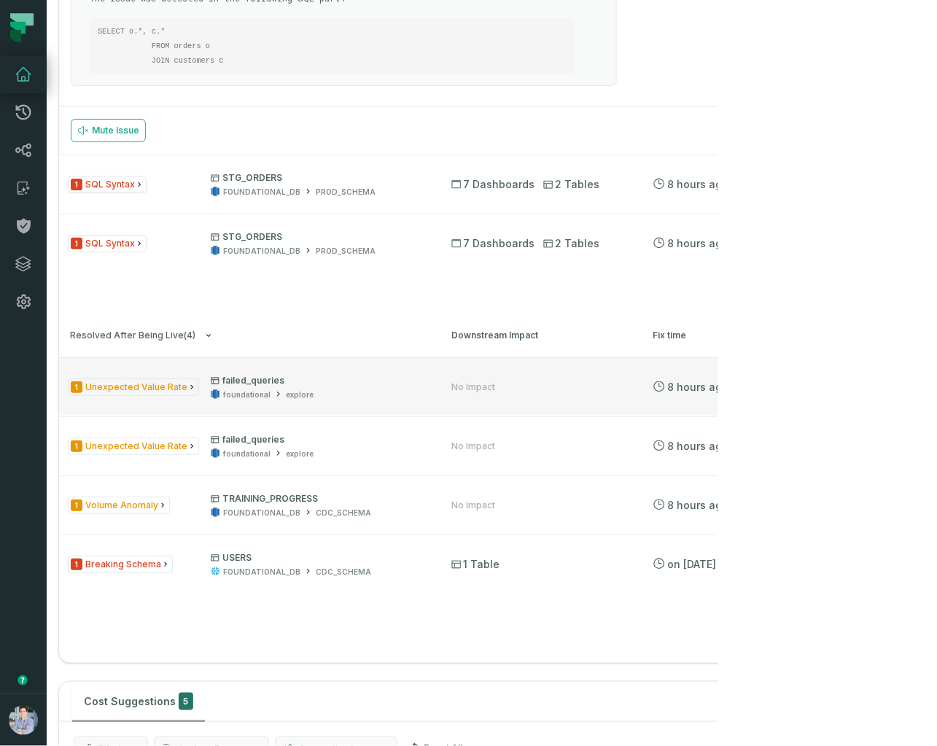
click at [149, 397] on span "1 Unexpected Value Rate" at bounding box center [133, 387] width 131 height 18
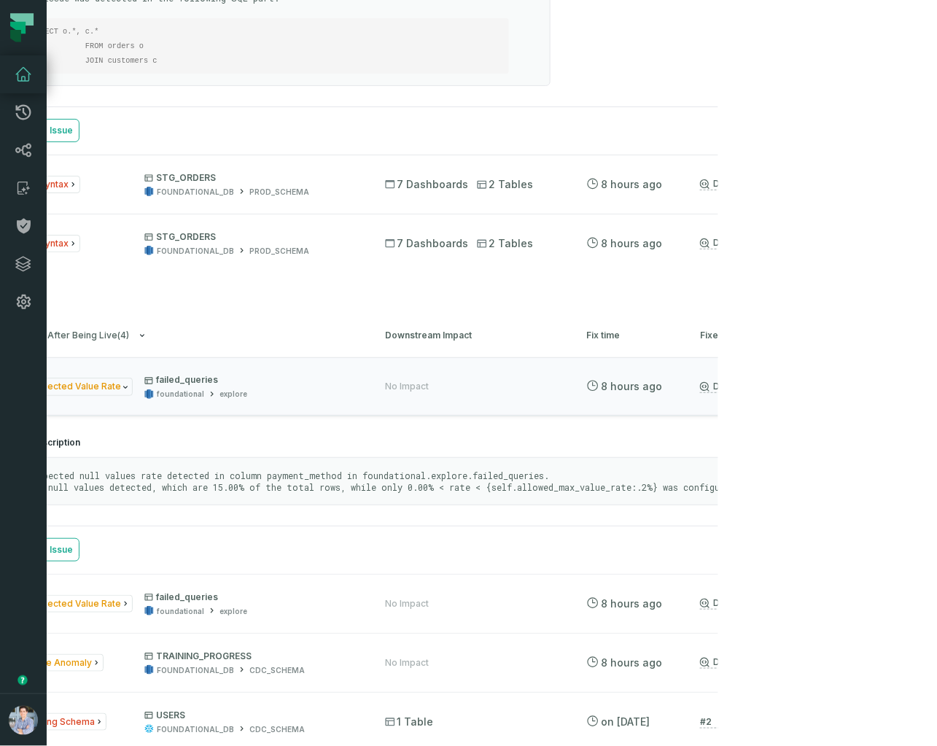
scroll to position [0, 0]
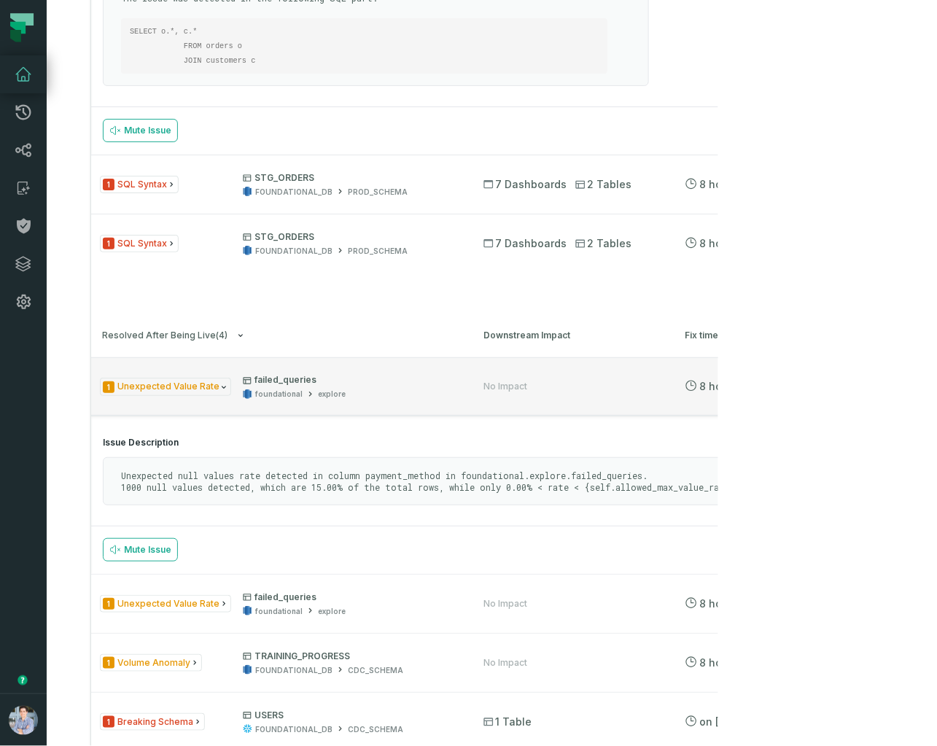
click at [121, 396] on span "1 Unexpected Value Rate" at bounding box center [165, 387] width 131 height 18
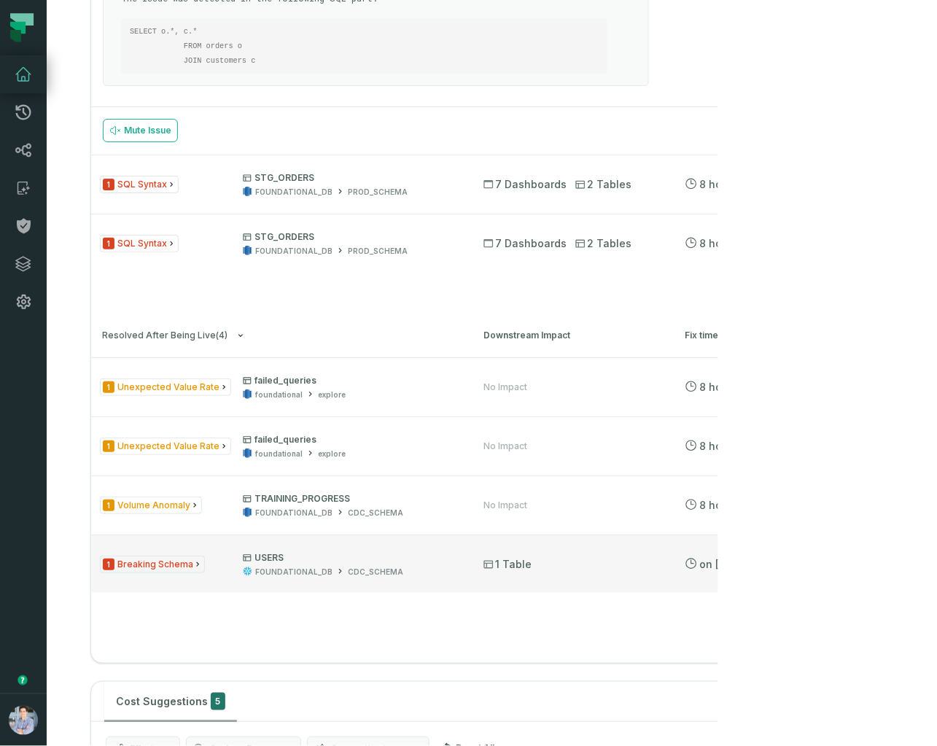
click at [162, 574] on span "1 Breaking Schema" at bounding box center [152, 564] width 105 height 18
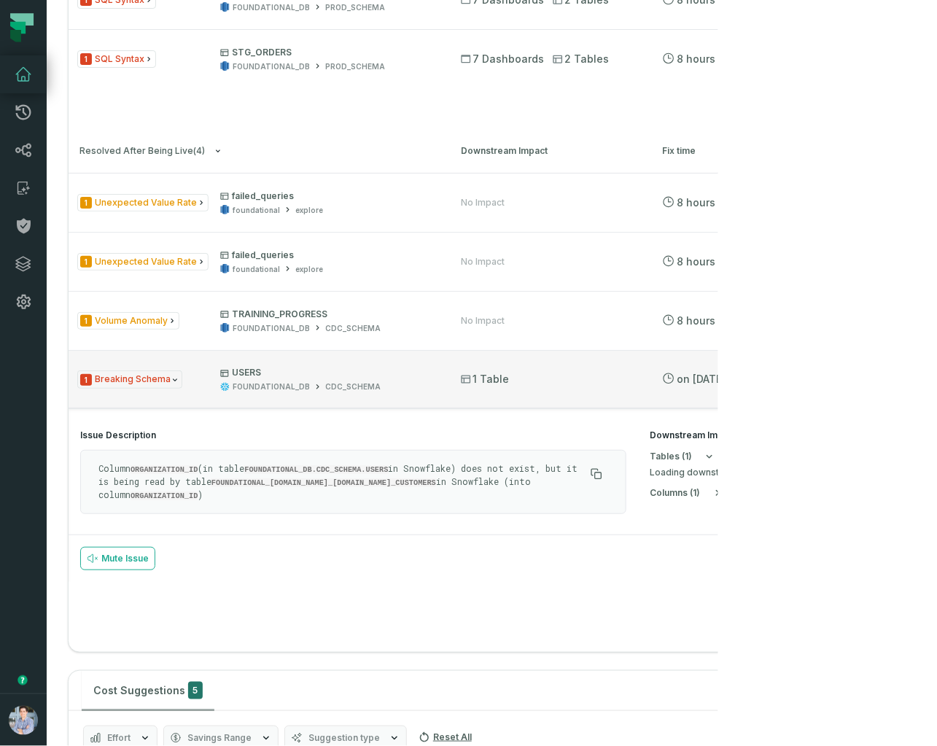
scroll to position [0, 25]
click at [106, 389] on span "1 Breaking Schema" at bounding box center [127, 379] width 105 height 18
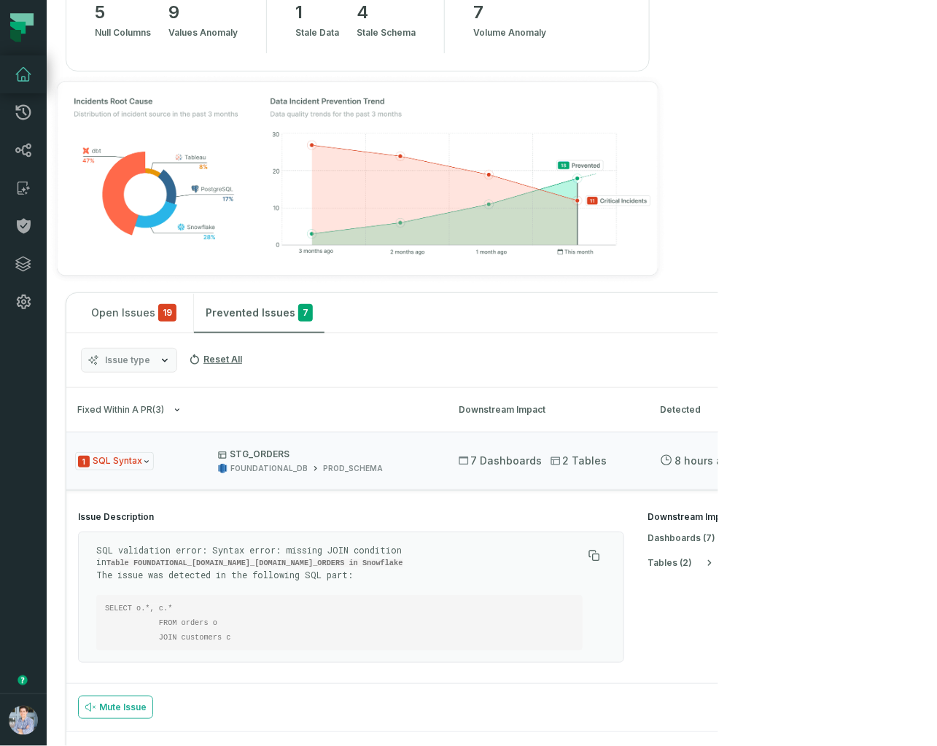
scroll to position [0, 0]
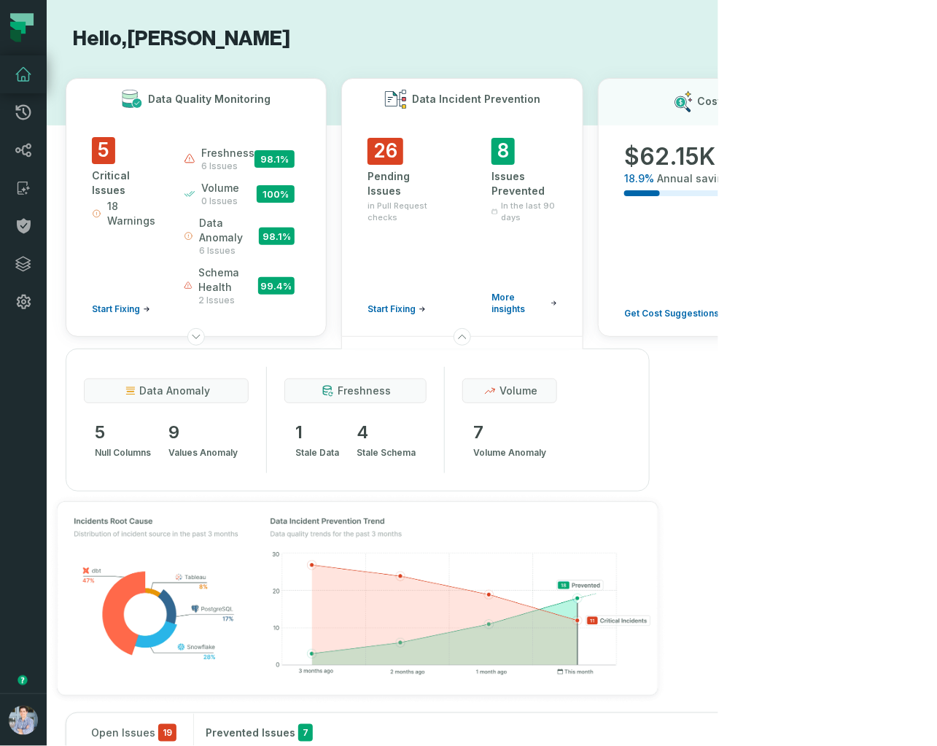
click at [99, 151] on span "5" at bounding box center [103, 150] width 23 height 27
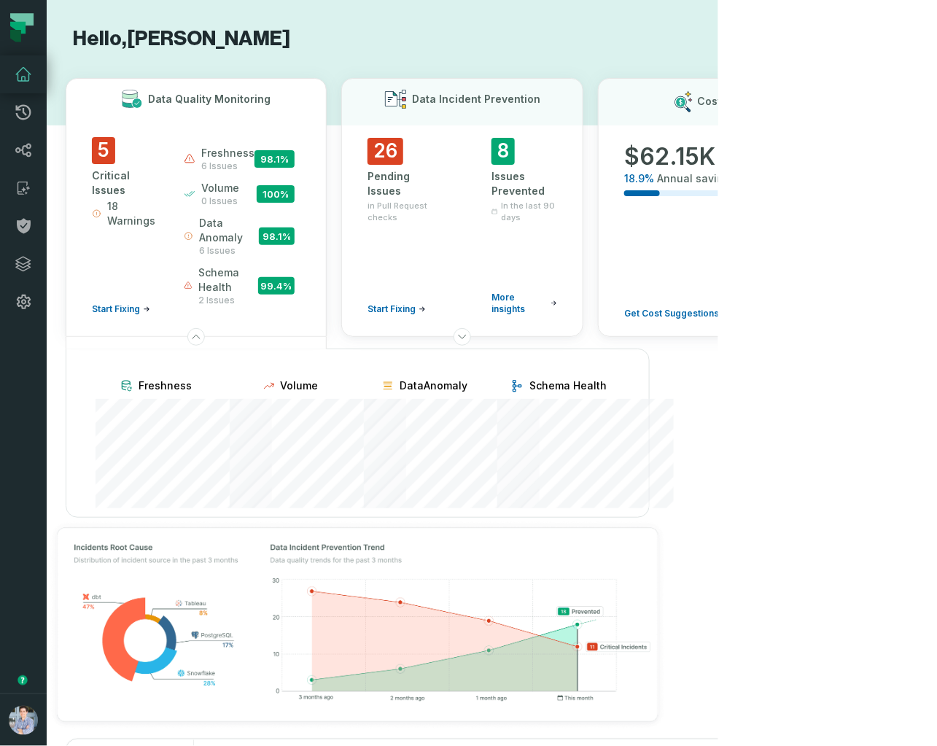
click at [106, 155] on span "5" at bounding box center [103, 150] width 23 height 27
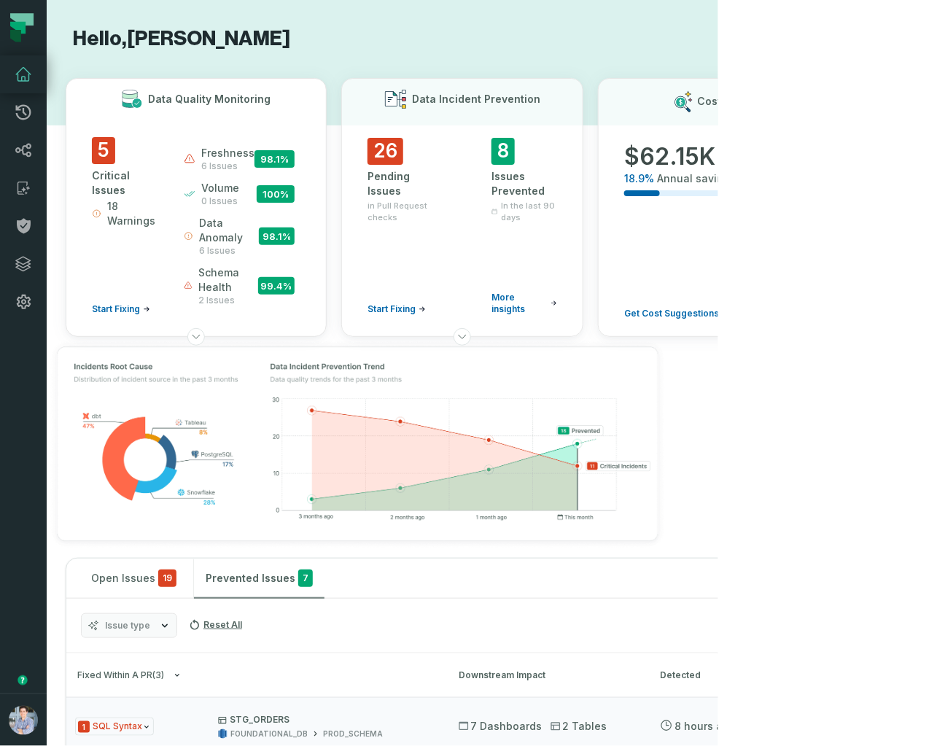
click at [114, 205] on span "18 Warnings" at bounding box center [132, 213] width 50 height 29
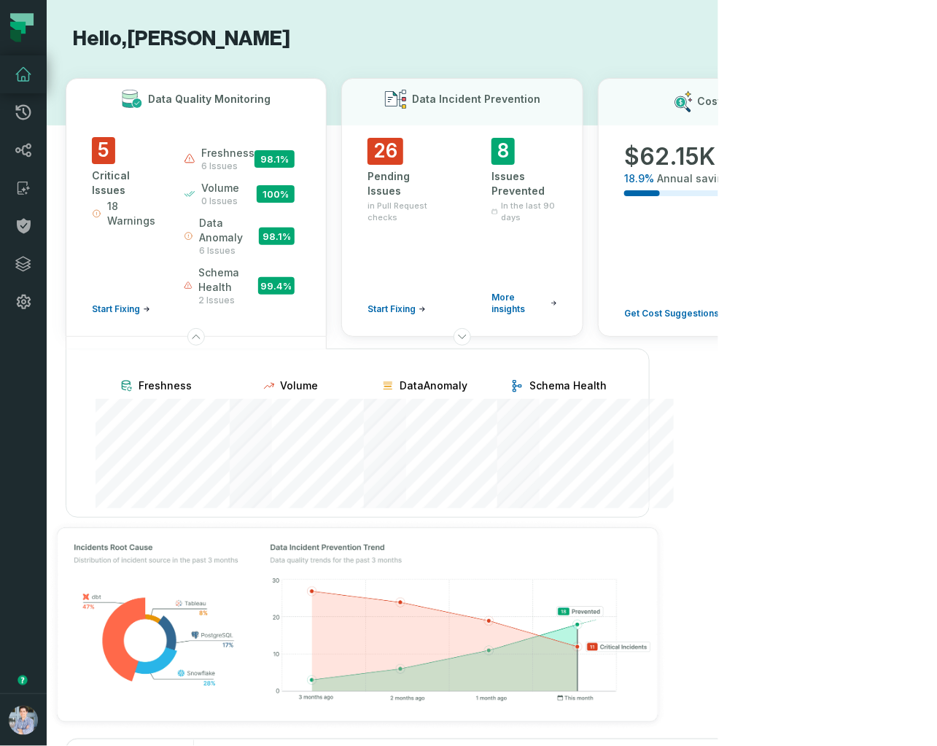
click at [120, 303] on span "Start Fixing" at bounding box center [116, 309] width 48 height 12
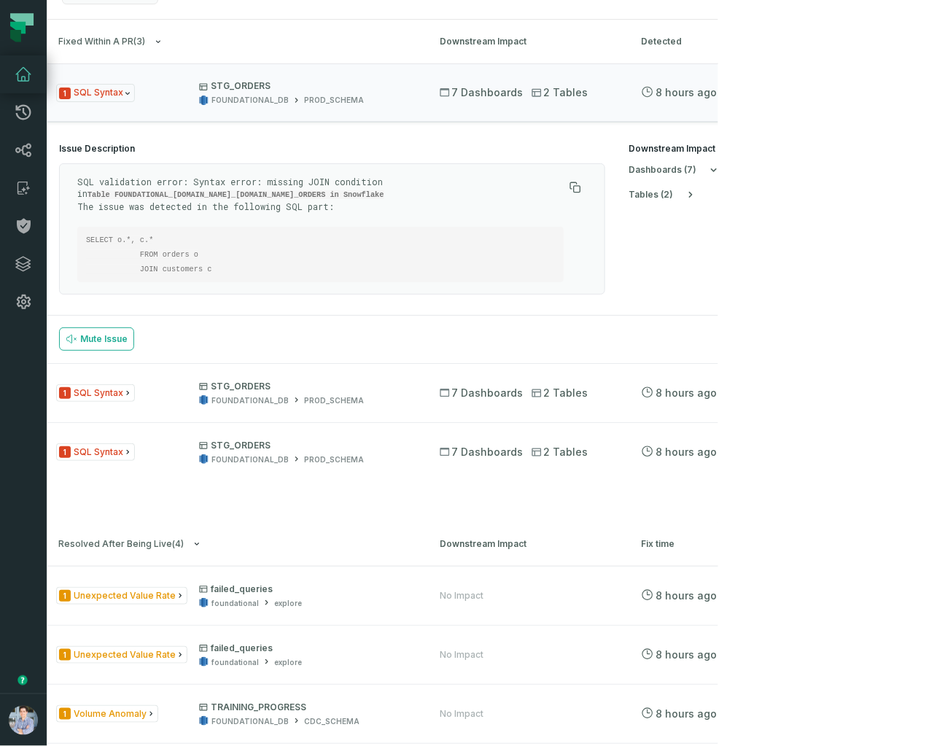
click at [27, 71] on icon at bounding box center [23, 74] width 15 height 13
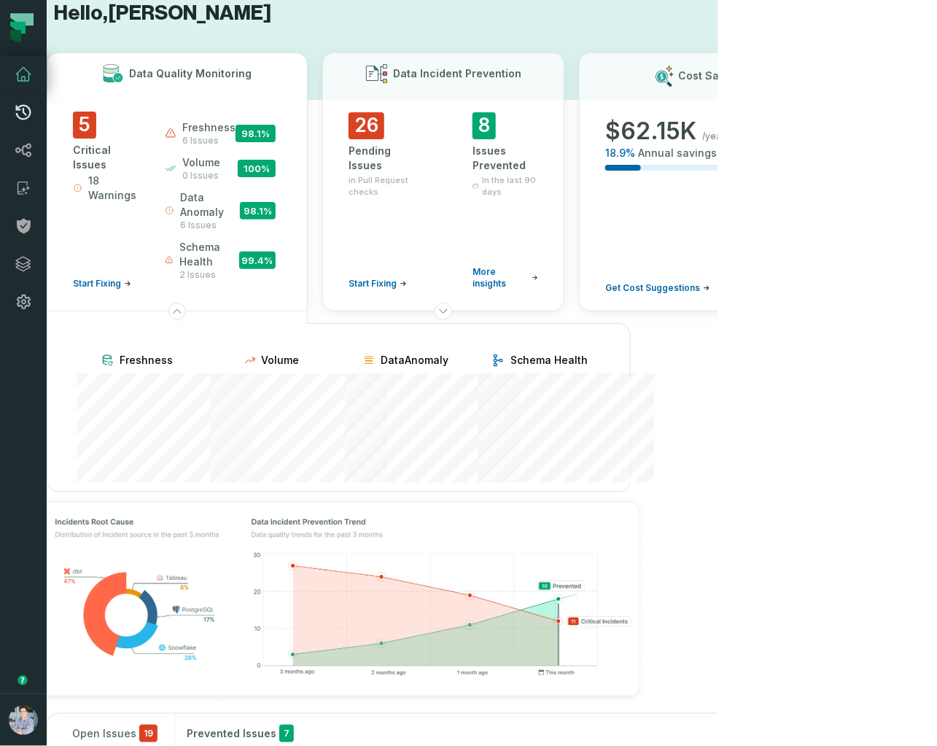
click at [26, 114] on icon at bounding box center [23, 112] width 17 height 17
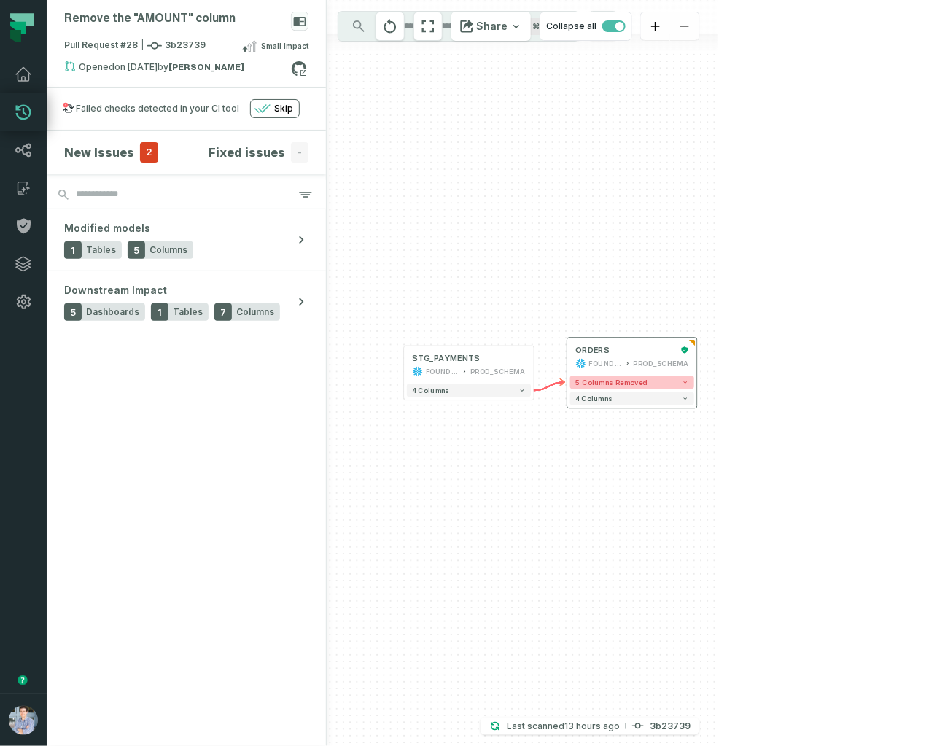
click at [604, 378] on span "5 columns removed" at bounding box center [611, 382] width 72 height 8
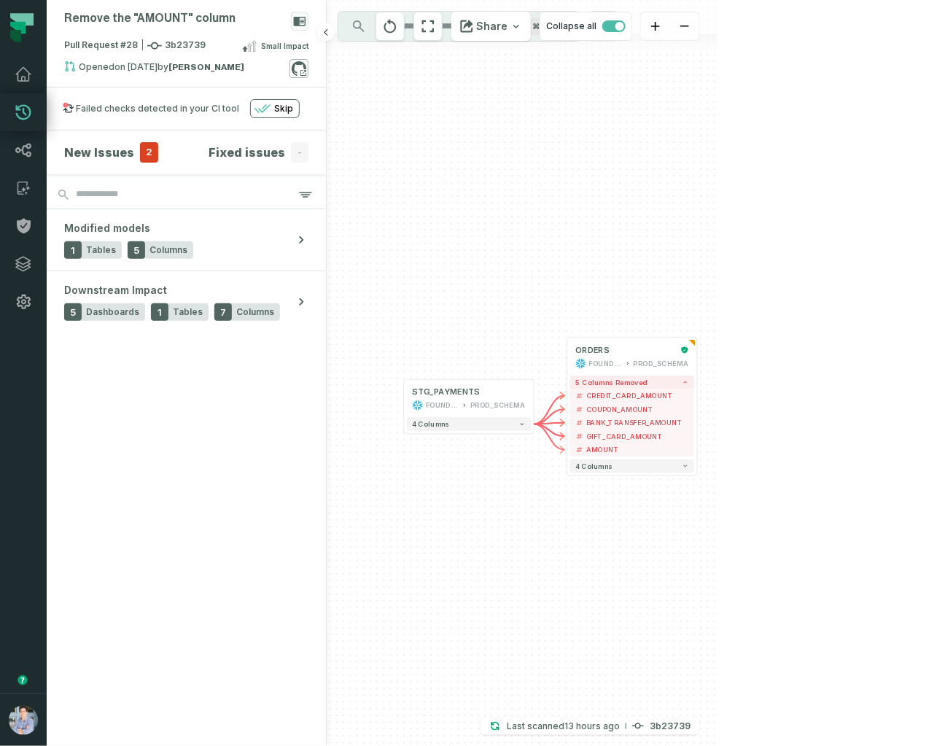
click at [296, 66] on icon at bounding box center [298, 68] width 19 height 19
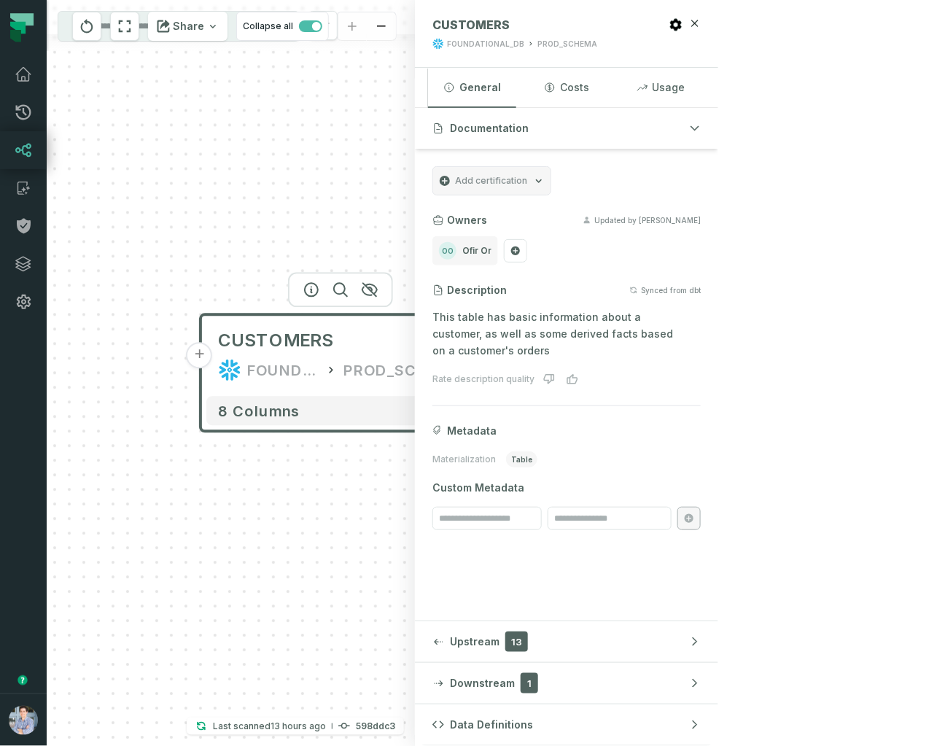
click at [485, 365] on button "+" at bounding box center [481, 356] width 26 height 26
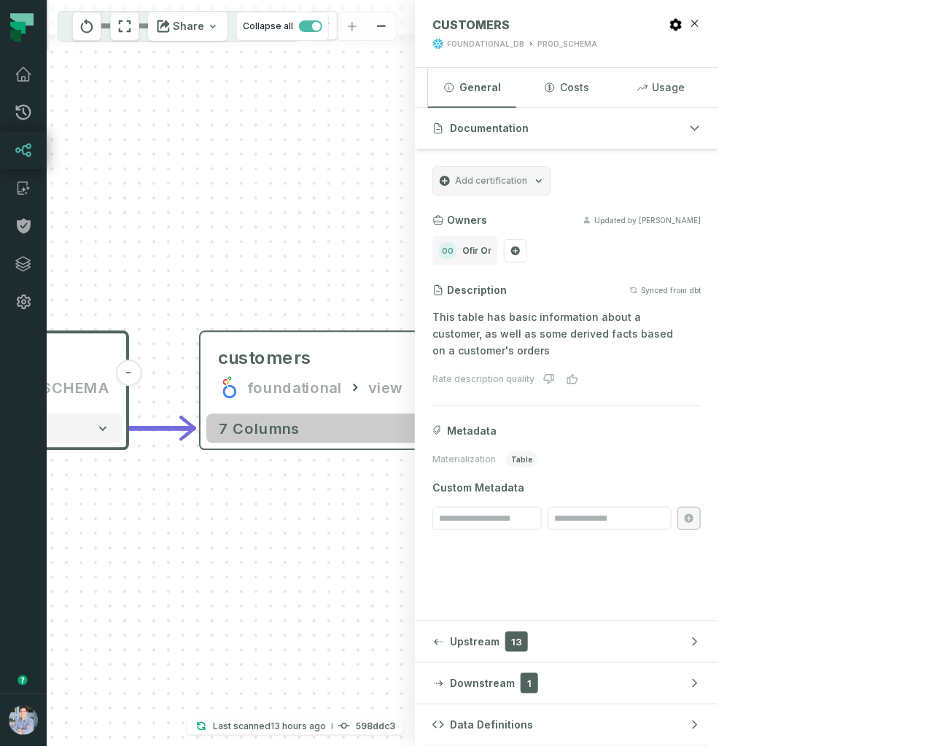
click at [451, 432] on icon "button" at bounding box center [455, 428] width 15 height 15
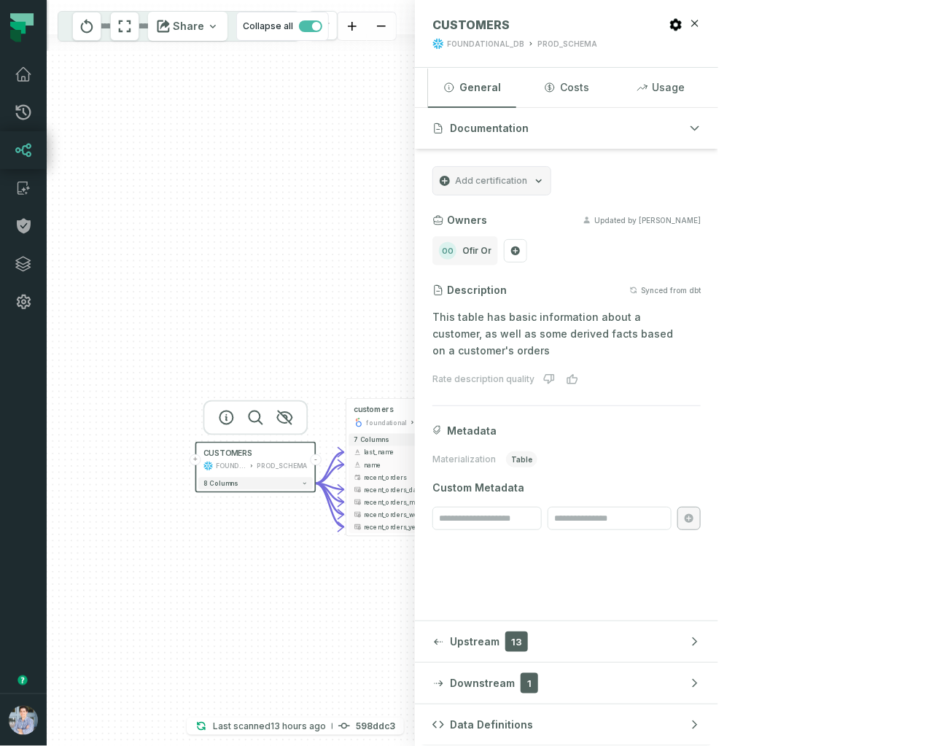
click at [196, 471] on header "+ CUSTOMERS FOUNDATIONAL_DB PROD_SCHEMA -" at bounding box center [256, 458] width 120 height 32
click at [198, 461] on button "+" at bounding box center [195, 459] width 11 height 11
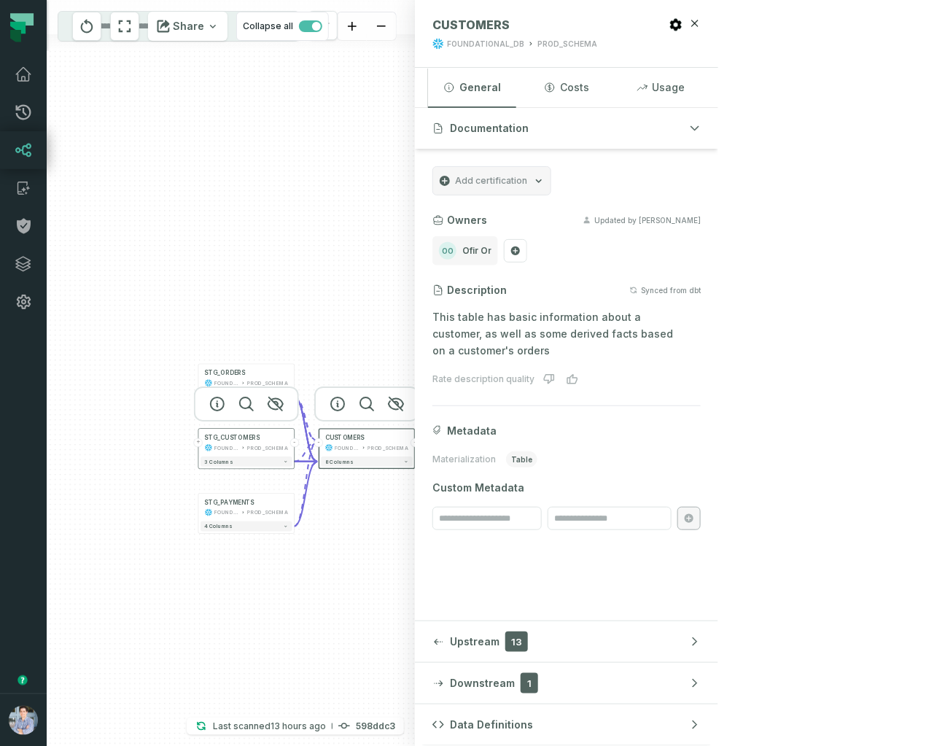
click at [197, 441] on button "+" at bounding box center [198, 442] width 9 height 9
